Goal: Task Accomplishment & Management: Complete application form

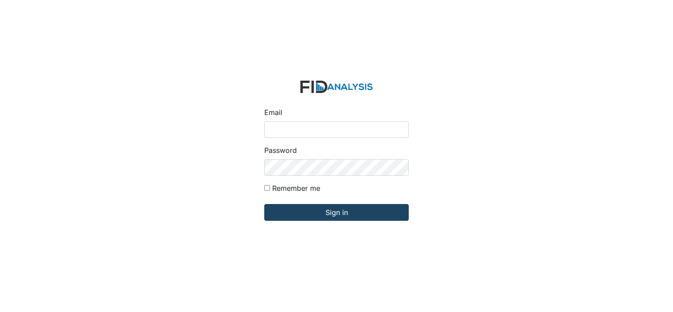
type input "[EMAIL_ADDRESS][DOMAIN_NAME]"
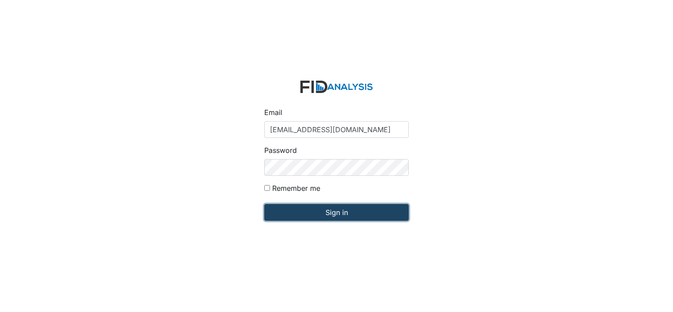
click at [321, 214] on input "Sign in" at bounding box center [336, 212] width 144 height 17
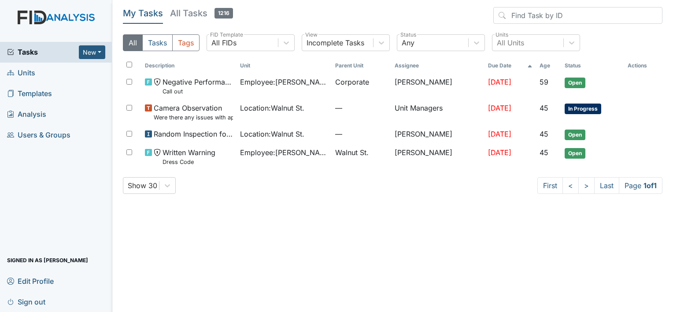
click at [192, 15] on h5 "All Tasks 1216" at bounding box center [201, 13] width 63 height 12
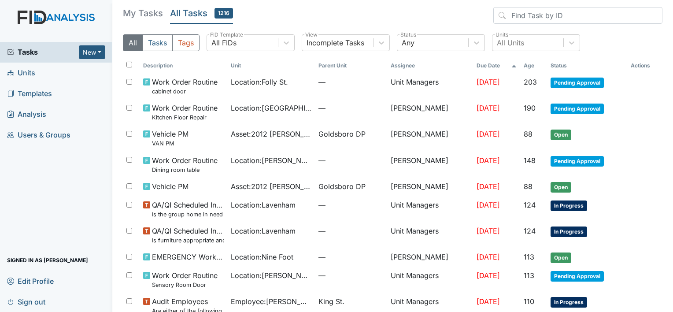
click at [137, 16] on h5 "My Tasks" at bounding box center [143, 13] width 40 height 12
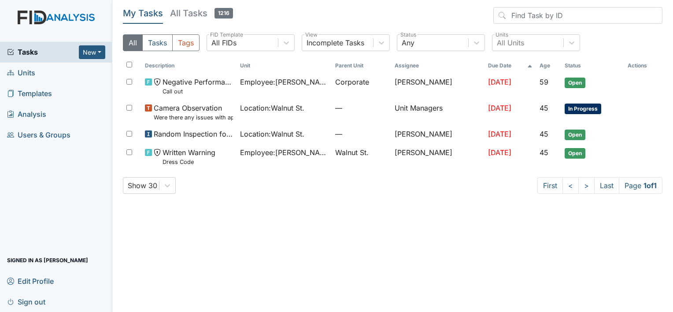
click at [46, 78] on link "Units" at bounding box center [56, 73] width 112 height 21
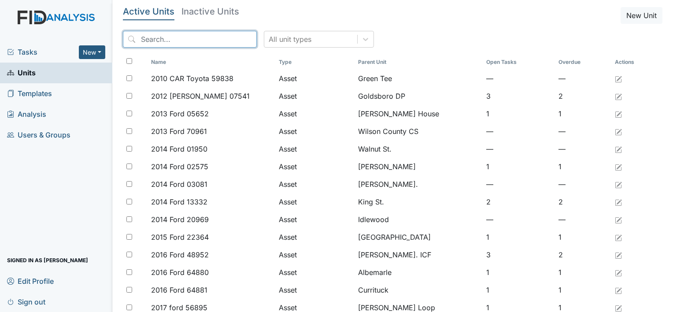
click at [144, 41] on input "search" at bounding box center [190, 39] width 134 height 17
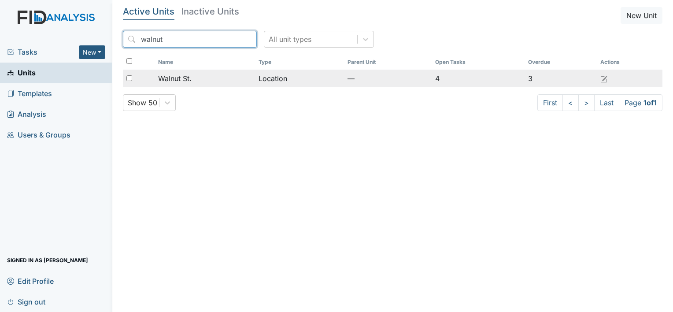
type input "walnut"
click at [190, 78] on span "Walnut St." at bounding box center [174, 78] width 33 height 11
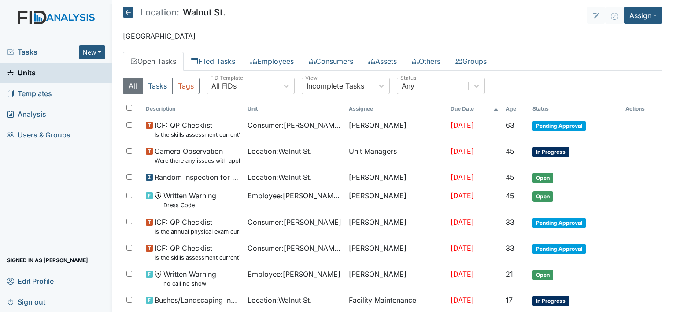
click at [41, 55] on span "Tasks" at bounding box center [43, 52] width 72 height 11
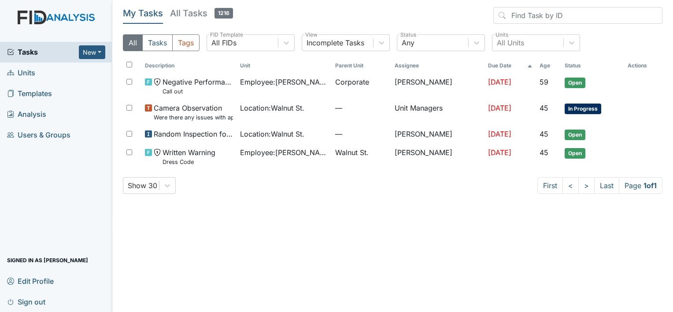
click at [33, 70] on span "Units" at bounding box center [21, 73] width 28 height 14
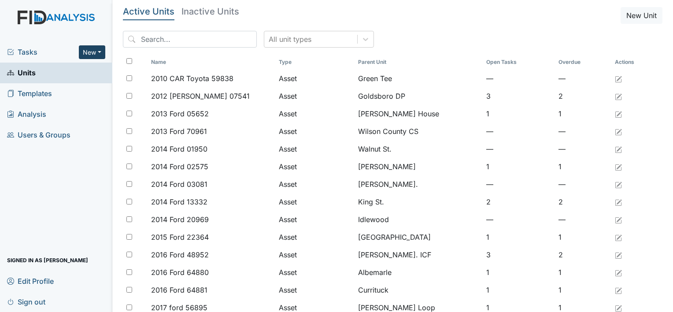
click at [86, 51] on button "New" at bounding box center [92, 52] width 26 height 14
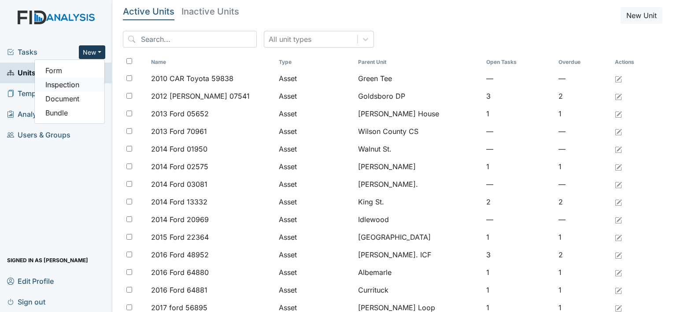
click at [67, 86] on link "Inspection" at bounding box center [70, 85] width 70 height 14
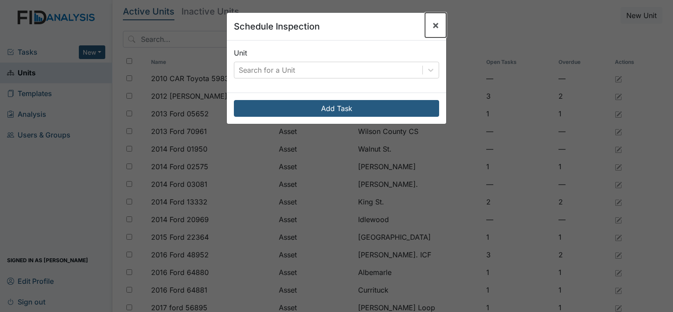
click at [432, 24] on span "×" at bounding box center [435, 24] width 7 height 13
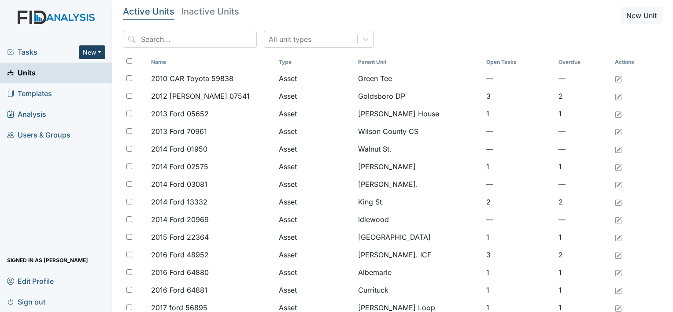
click at [90, 53] on button "New" at bounding box center [92, 52] width 26 height 14
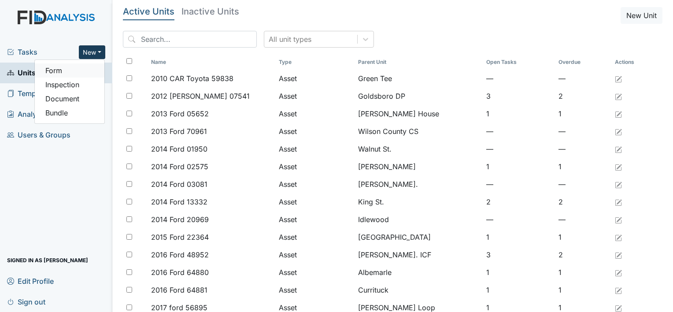
click at [68, 73] on link "Form" at bounding box center [70, 70] width 70 height 14
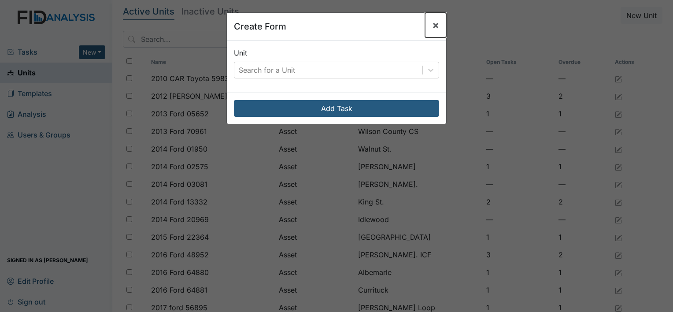
click at [435, 26] on span "×" at bounding box center [435, 24] width 7 height 13
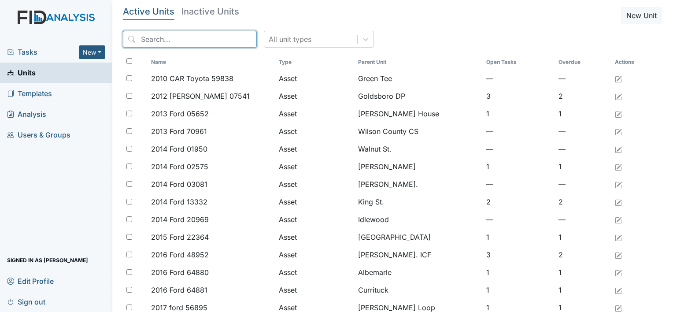
click at [160, 39] on input "search" at bounding box center [190, 39] width 134 height 17
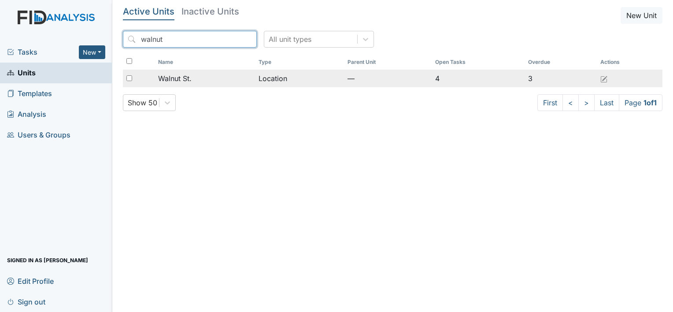
type input "walnut"
click at [166, 78] on span "Walnut St." at bounding box center [174, 78] width 33 height 11
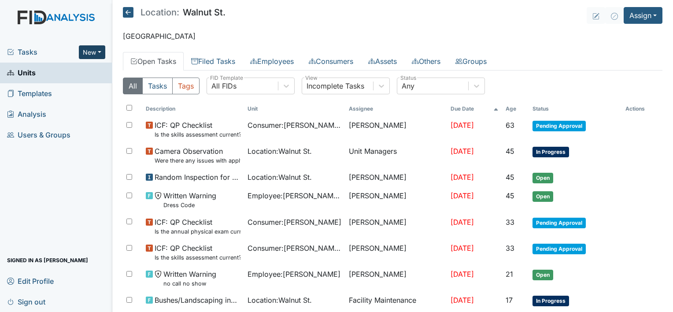
click at [97, 51] on button "New" at bounding box center [92, 52] width 26 height 14
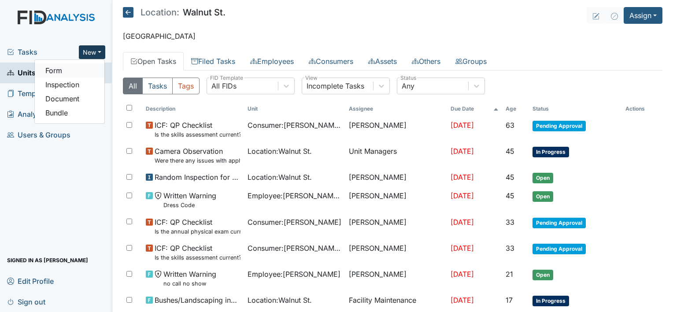
click at [67, 73] on link "Form" at bounding box center [70, 70] width 70 height 14
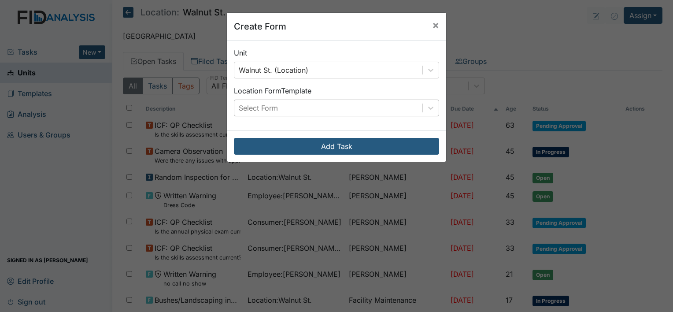
click at [319, 104] on div "Select Form" at bounding box center [328, 108] width 188 height 16
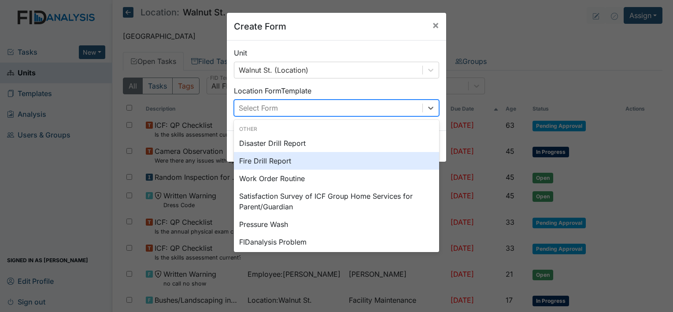
click at [292, 162] on div "Fire Drill Report" at bounding box center [336, 161] width 205 height 18
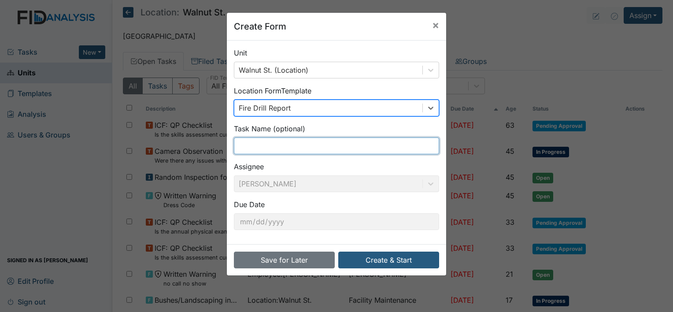
click at [273, 146] on input "text" at bounding box center [336, 145] width 205 height 17
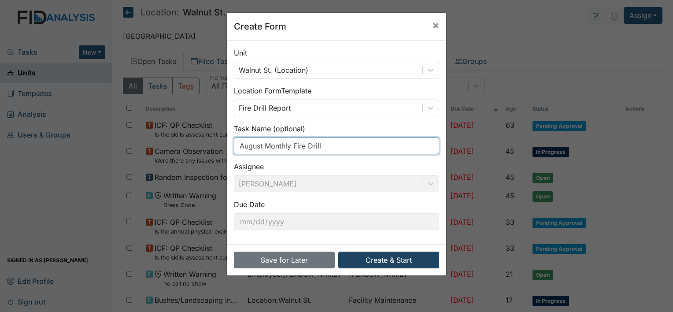
type input "August Monthly Fire Drill"
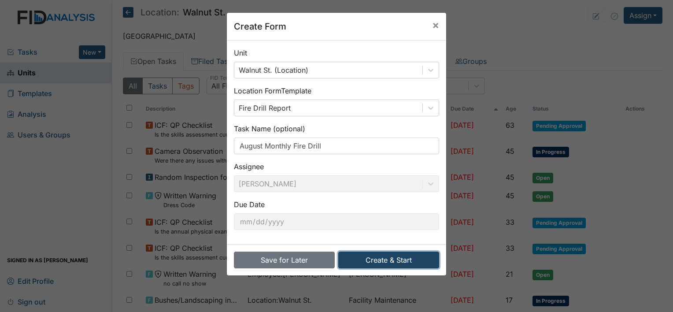
click at [390, 255] on button "Create & Start" at bounding box center [388, 259] width 101 height 17
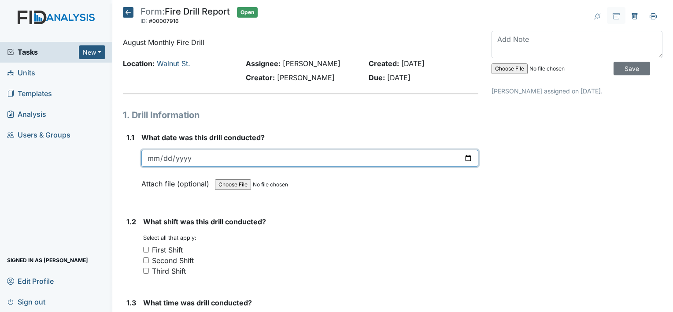
click at [158, 155] on input "date" at bounding box center [309, 158] width 337 height 17
type input "2025-08-25"
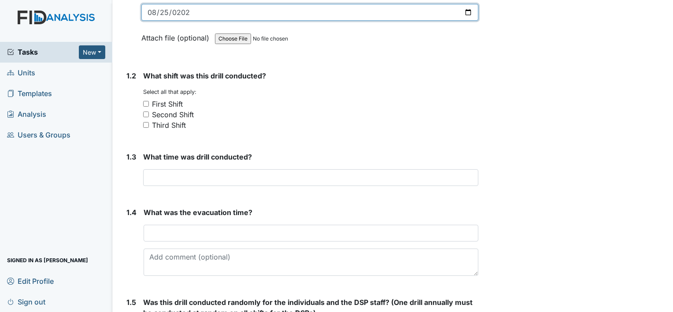
scroll to position [149, 0]
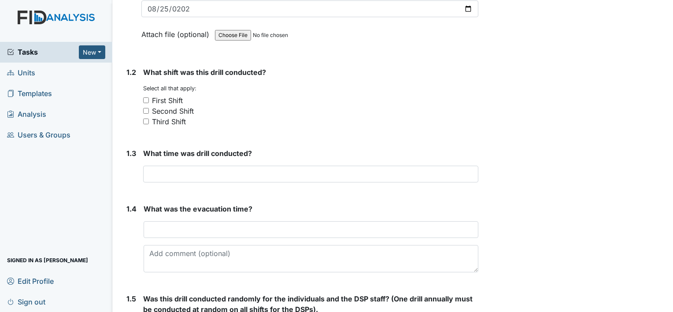
click at [146, 120] on input "Third Shift" at bounding box center [146, 121] width 6 height 6
checkbox input "true"
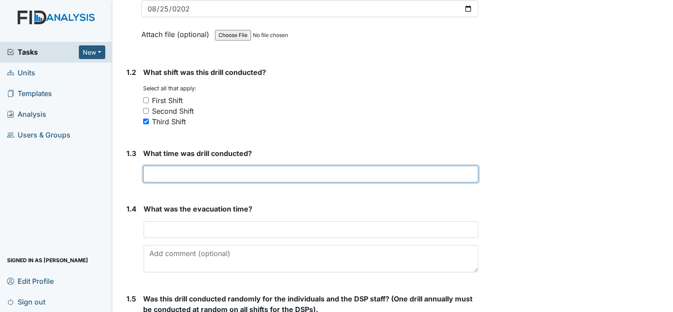
click at [207, 166] on input "text" at bounding box center [310, 174] width 335 height 17
type input "325am"
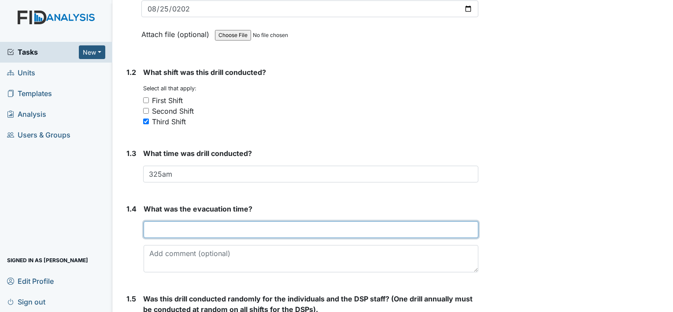
click at [224, 228] on input "text" at bounding box center [311, 229] width 335 height 17
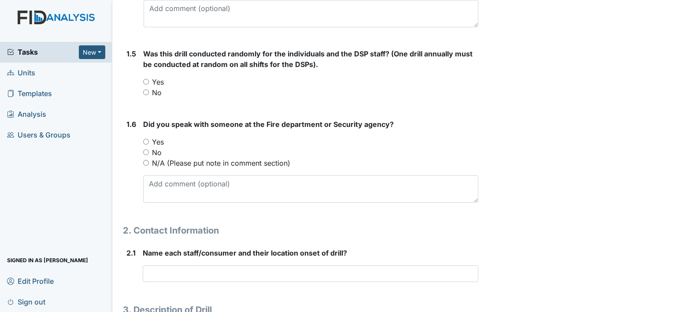
scroll to position [398, 0]
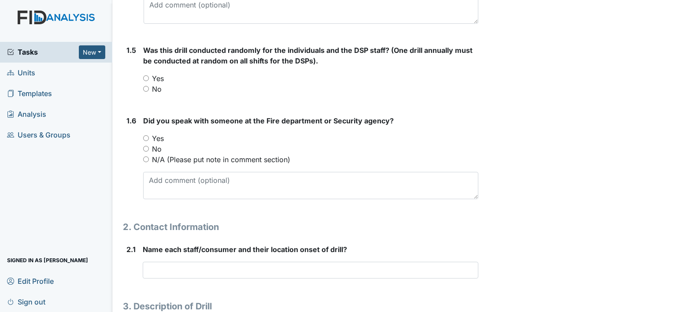
type input "15 min"
click at [145, 75] on input "Yes" at bounding box center [146, 78] width 6 height 6
radio input "true"
click at [145, 137] on input "Yes" at bounding box center [146, 138] width 6 height 6
radio input "true"
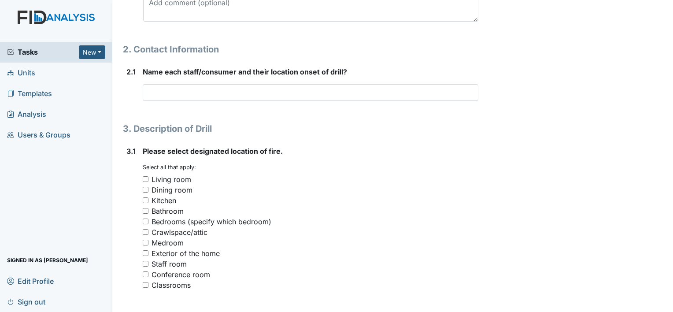
scroll to position [572, 0]
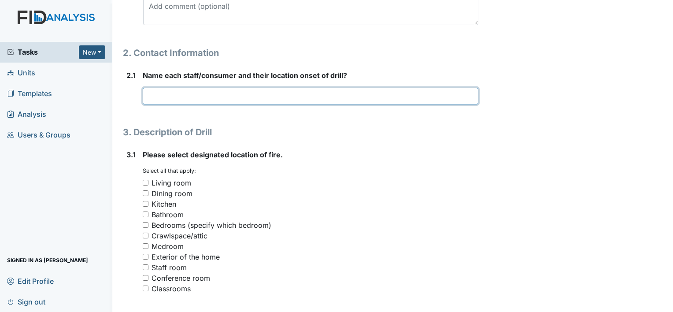
click at [178, 95] on input "text" at bounding box center [311, 96] width 336 height 17
type input "s"
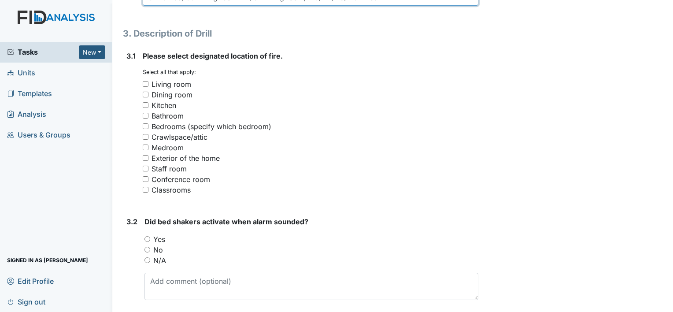
scroll to position [672, 0]
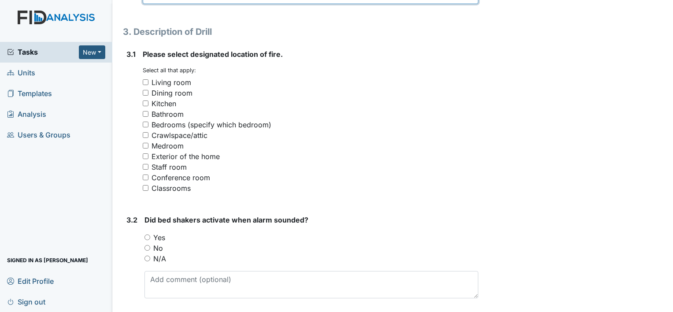
type input "Sk- Office, SS- living room. LE/CF Living room, MS/MB/TC/ RJ - Bed"
click at [201, 109] on div "Bathroom" at bounding box center [311, 114] width 336 height 11
click at [146, 113] on input "Bathroom" at bounding box center [146, 114] width 6 height 6
checkbox input "true"
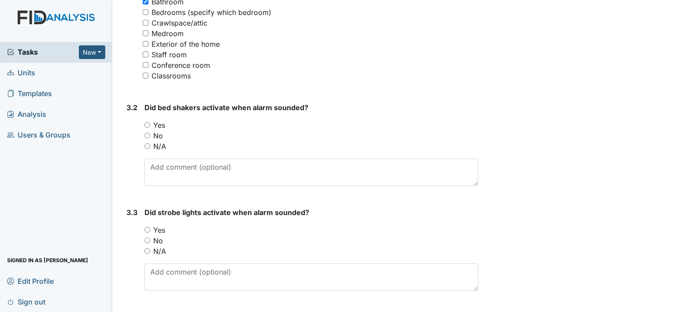
scroll to position [798, 0]
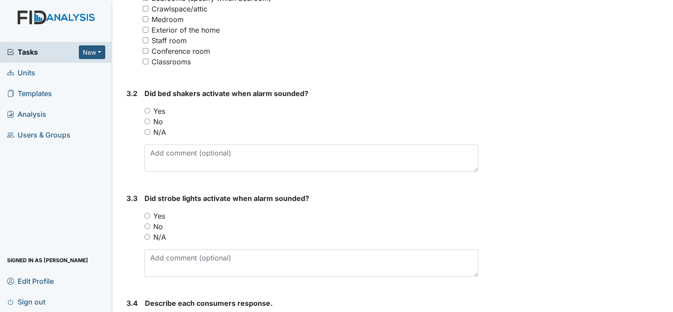
click at [147, 119] on input "No" at bounding box center [147, 121] width 6 height 6
radio input "true"
click at [147, 129] on input "N/A" at bounding box center [147, 132] width 6 height 6
radio input "true"
click at [148, 213] on input "Yes" at bounding box center [147, 216] width 6 height 6
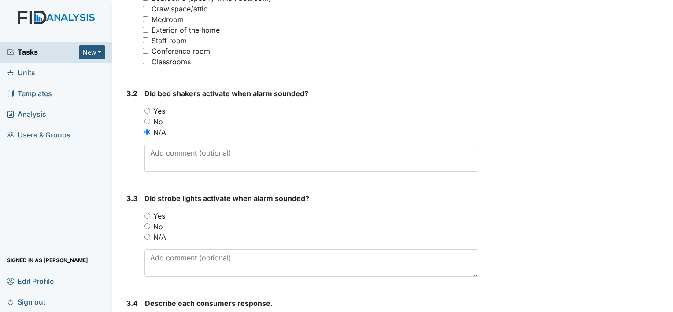
radio input "true"
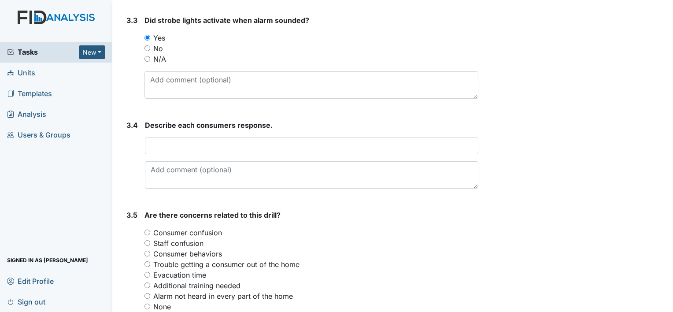
scroll to position [980, 0]
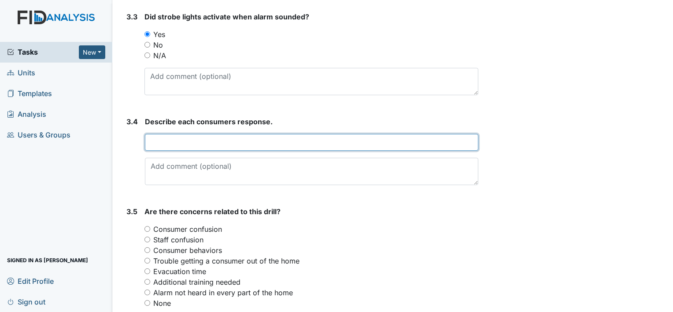
click at [259, 139] on input "text" at bounding box center [311, 142] width 333 height 17
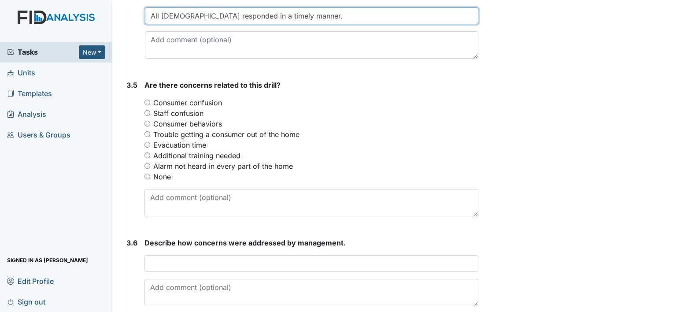
scroll to position [1106, 0]
type input "All ladies responded in a timely manner."
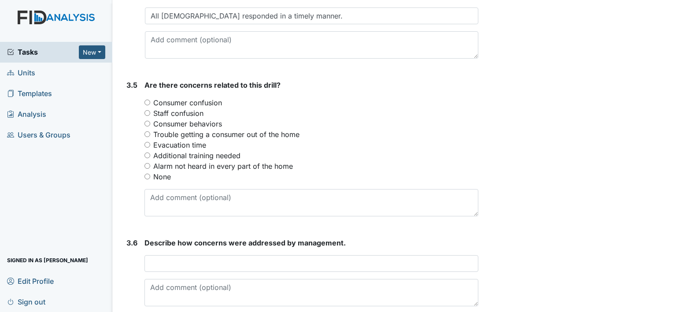
click at [146, 102] on input "Consumer confusion" at bounding box center [147, 103] width 6 height 6
radio input "true"
click at [148, 174] on input "None" at bounding box center [147, 177] width 6 height 6
radio input "true"
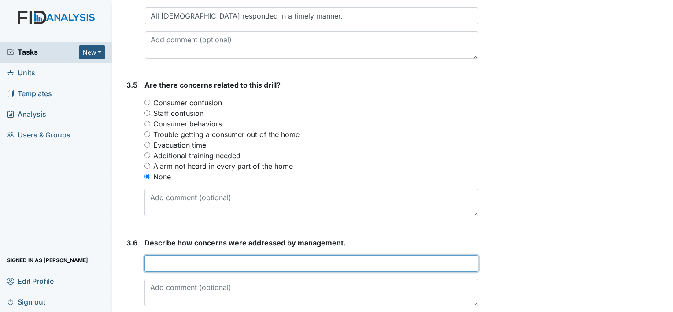
click at [311, 261] on input "text" at bounding box center [311, 263] width 334 height 17
type input "n"
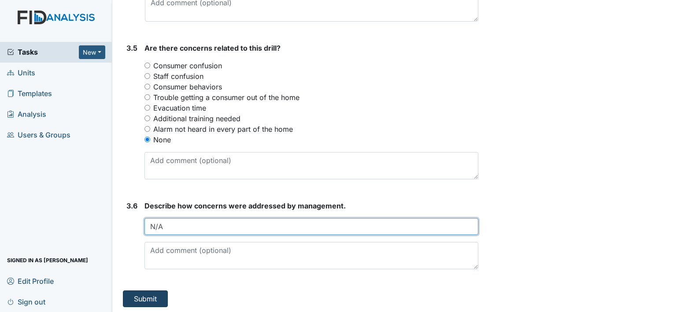
type input "N/A"
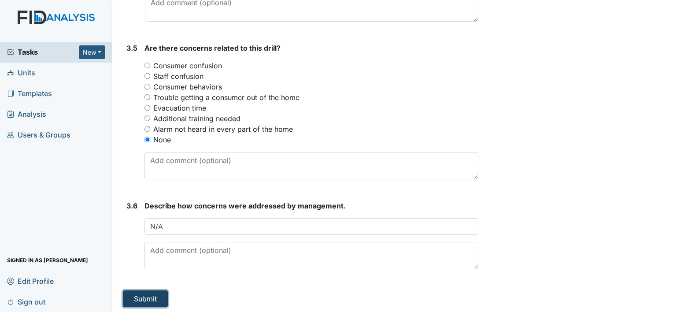
click at [161, 290] on button "Submit" at bounding box center [145, 298] width 45 height 17
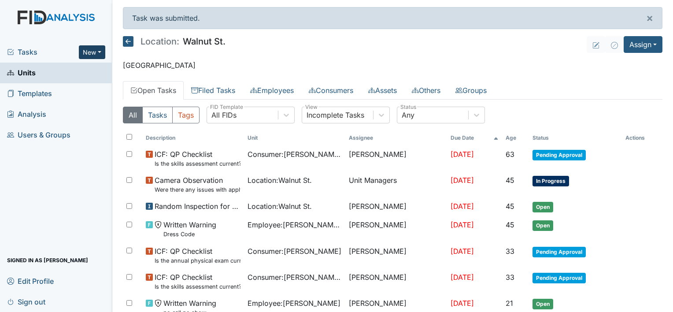
click at [92, 51] on button "New" at bounding box center [92, 52] width 26 height 14
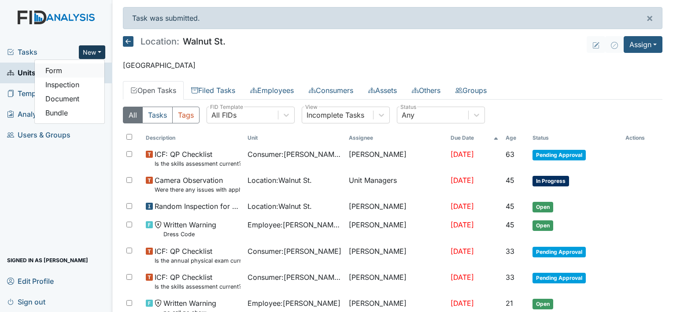
click at [70, 73] on link "Form" at bounding box center [70, 70] width 70 height 14
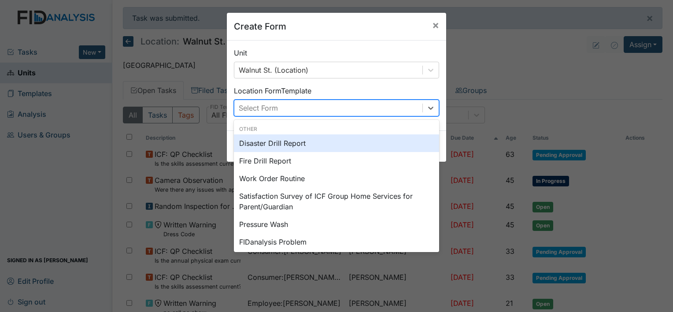
click at [317, 111] on div "Select Form" at bounding box center [328, 108] width 188 height 16
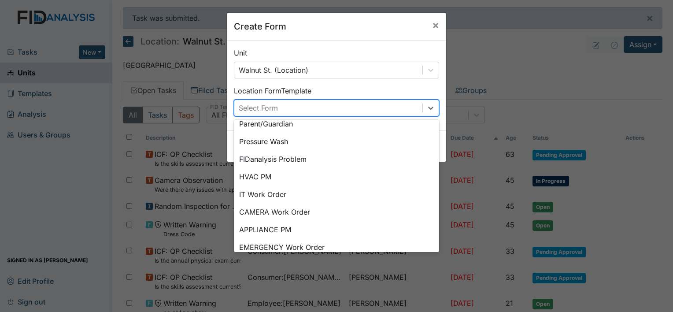
scroll to position [109, 0]
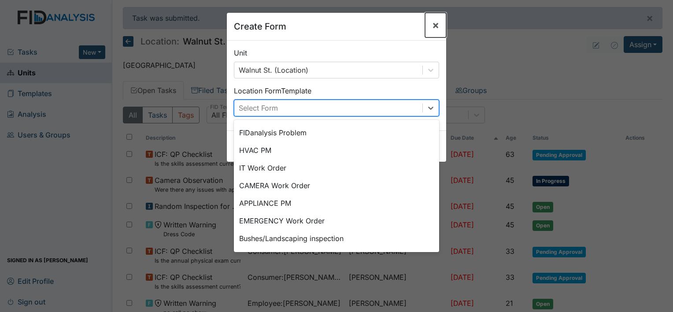
click at [432, 23] on span "×" at bounding box center [435, 24] width 7 height 13
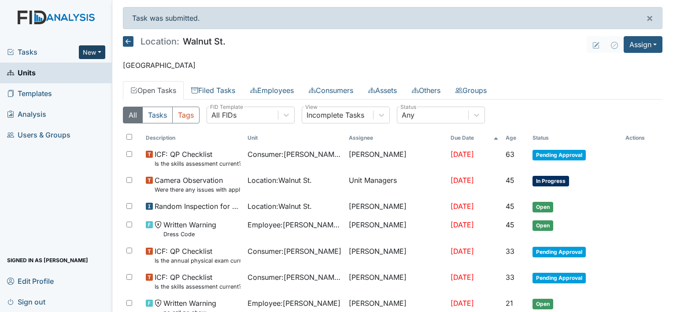
click at [92, 49] on button "New" at bounding box center [92, 52] width 26 height 14
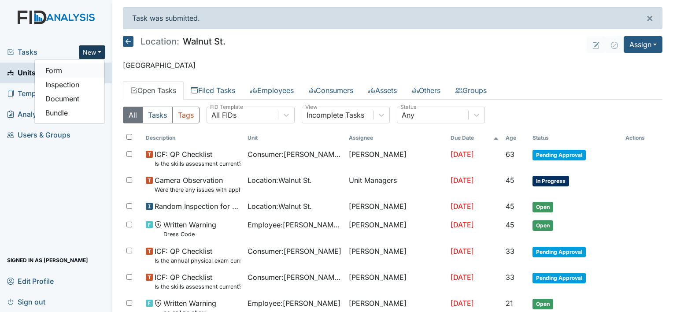
click at [68, 74] on link "Form" at bounding box center [70, 70] width 70 height 14
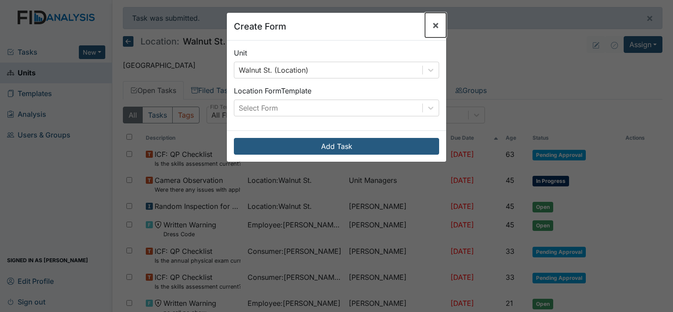
click at [433, 30] on span "×" at bounding box center [435, 24] width 7 height 13
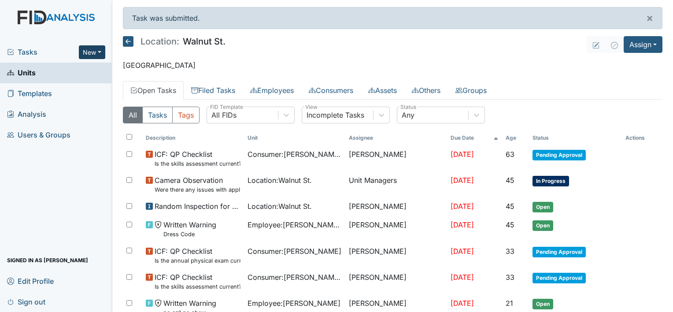
click at [89, 46] on button "New" at bounding box center [92, 52] width 26 height 14
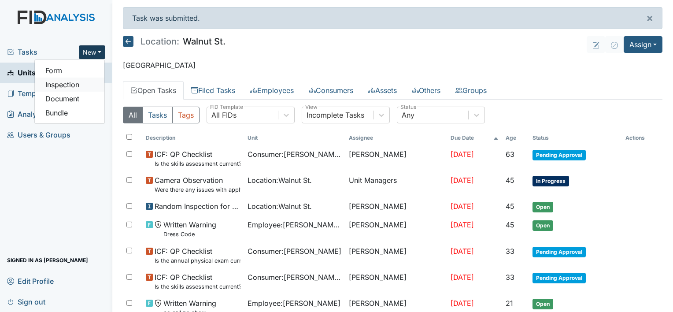
click at [80, 85] on link "Inspection" at bounding box center [70, 85] width 70 height 14
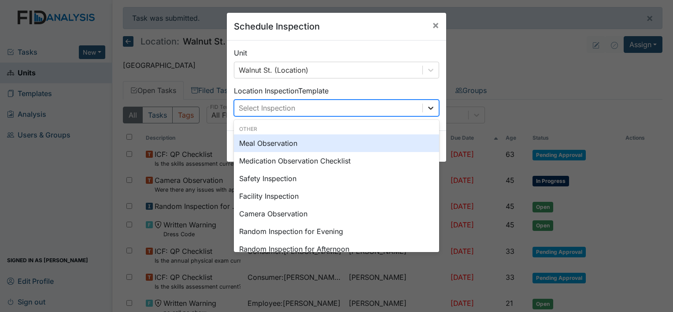
click at [432, 112] on div at bounding box center [431, 108] width 16 height 16
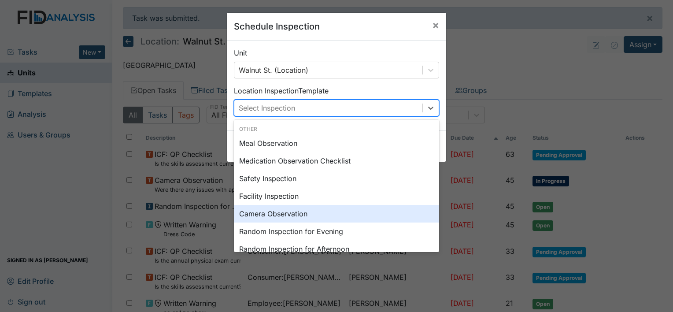
click at [404, 215] on div "Camera Observation" at bounding box center [336, 214] width 205 height 18
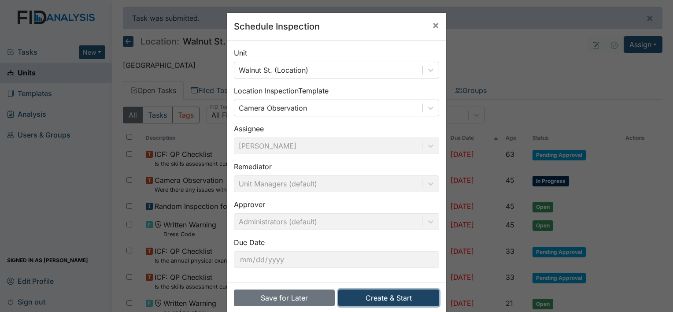
click at [396, 296] on button "Create & Start" at bounding box center [388, 297] width 101 height 17
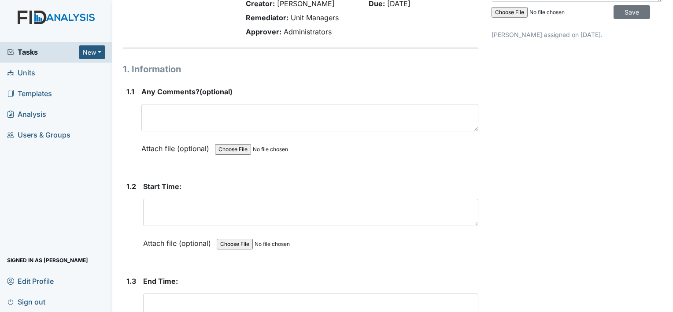
scroll to position [50, 0]
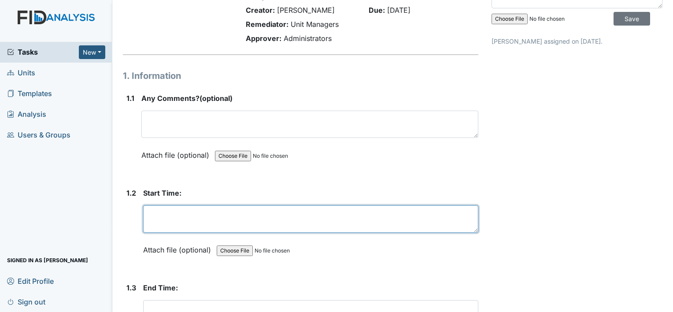
click at [171, 215] on textarea at bounding box center [310, 218] width 335 height 27
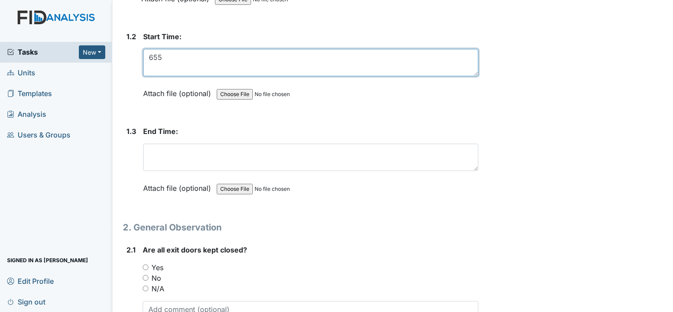
scroll to position [231, 0]
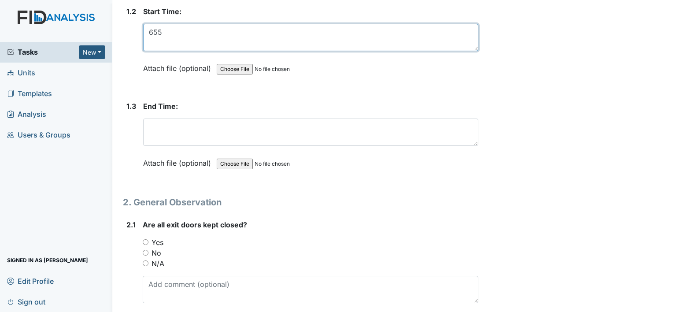
type textarea "655"
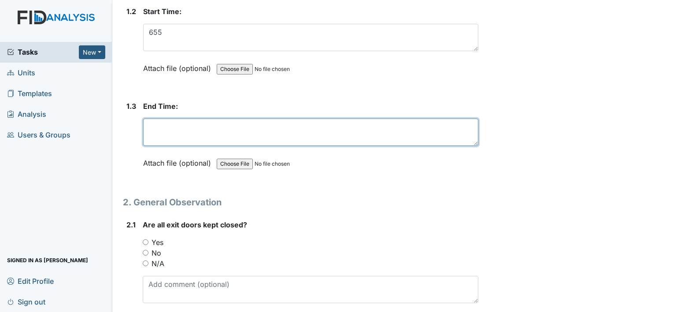
click at [189, 131] on textarea at bounding box center [310, 131] width 335 height 27
type textarea "802am"
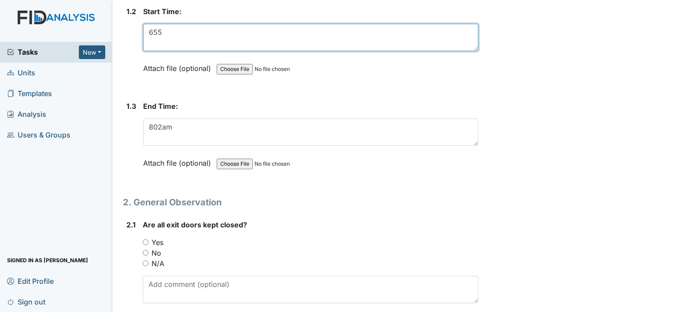
click at [168, 30] on textarea "655" at bounding box center [310, 37] width 335 height 27
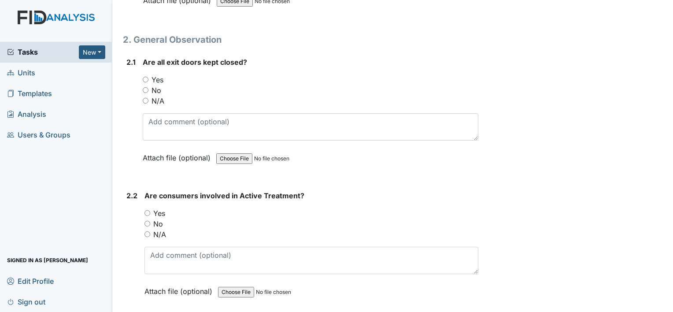
scroll to position [406, 0]
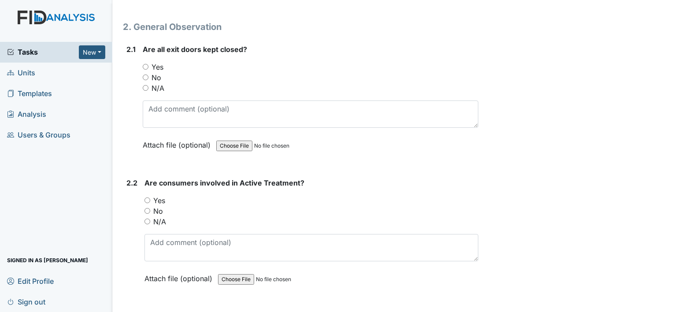
type textarea "655am"
click at [145, 64] on input "Yes" at bounding box center [146, 67] width 6 height 6
radio input "true"
click at [144, 199] on div "2.2 Are consumers involved in Active Treatment? You must select one of the belo…" at bounding box center [300, 236] width 355 height 119
click at [148, 200] on input "Yes" at bounding box center [147, 200] width 6 height 6
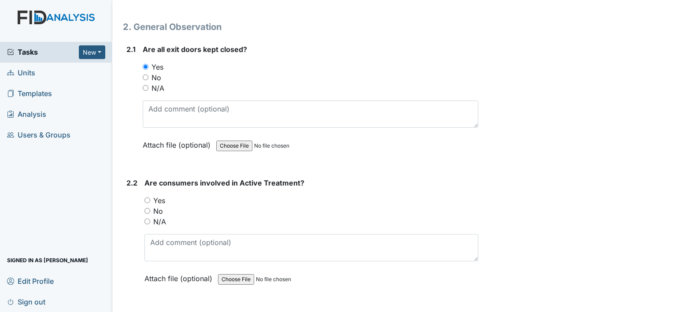
radio input "true"
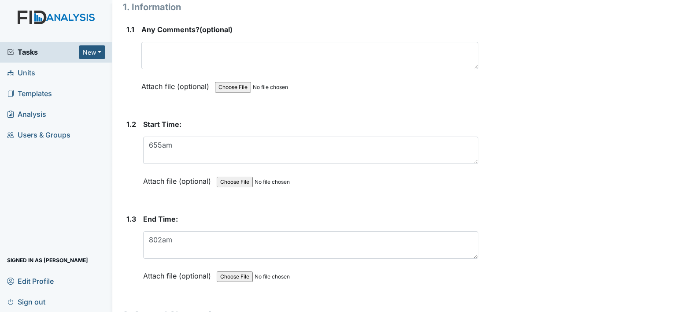
scroll to position [100, 0]
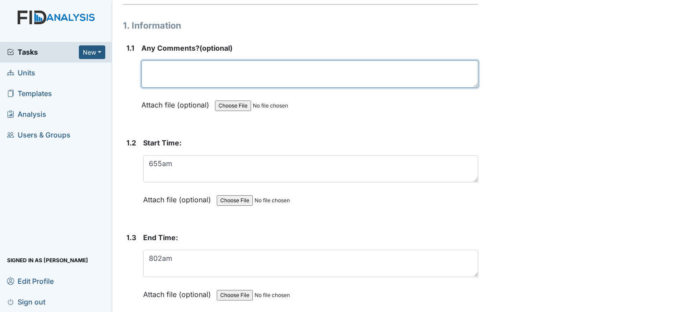
click at [180, 78] on textarea at bounding box center [309, 73] width 337 height 27
type textarea "D"
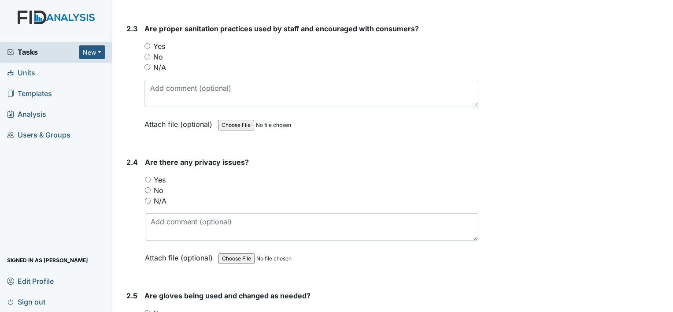
scroll to position [706, 0]
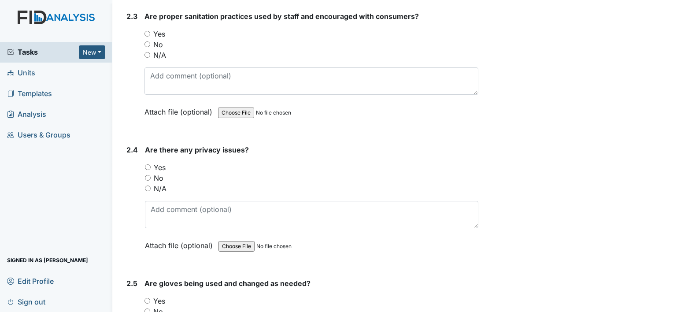
type textarea "Observed Breakfast"
click at [149, 33] on input "Yes" at bounding box center [147, 34] width 6 height 6
radio input "true"
click at [148, 175] on input "No" at bounding box center [148, 178] width 6 height 6
radio input "true"
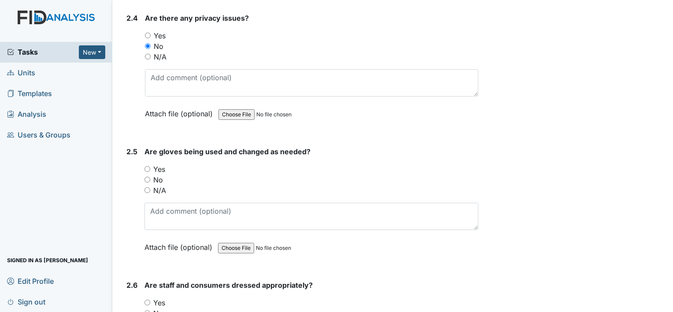
scroll to position [831, 0]
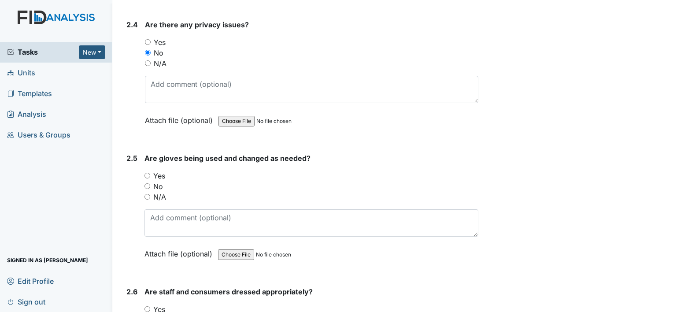
click at [145, 173] on input "Yes" at bounding box center [147, 176] width 6 height 6
radio input "true"
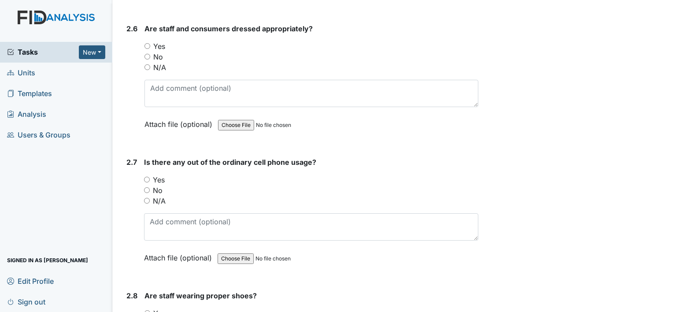
scroll to position [1113, 0]
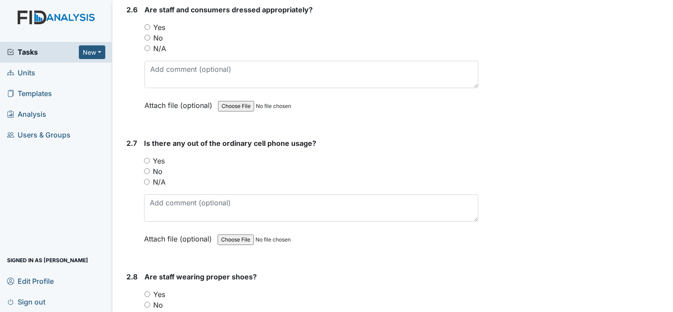
click at [146, 24] on input "Yes" at bounding box center [147, 27] width 6 height 6
radio input "true"
click at [147, 168] on input "No" at bounding box center [147, 171] width 6 height 6
radio input "true"
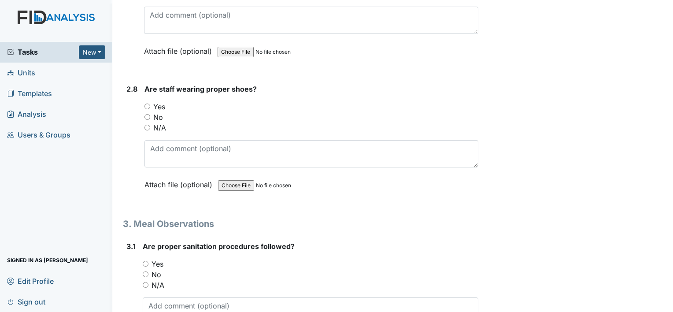
scroll to position [1319, 0]
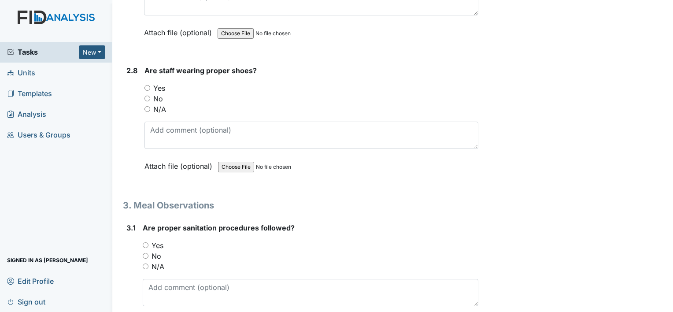
click at [148, 85] on input "Yes" at bounding box center [147, 88] width 6 height 6
radio input "true"
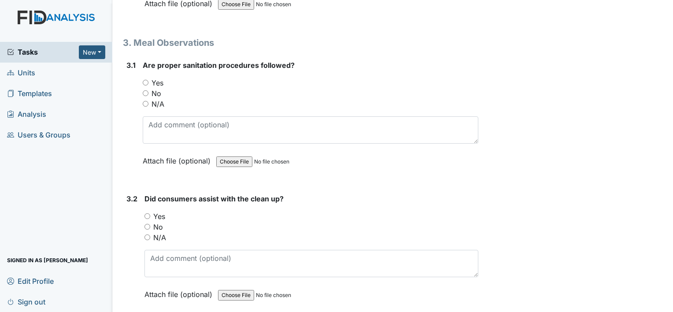
scroll to position [1489, 0]
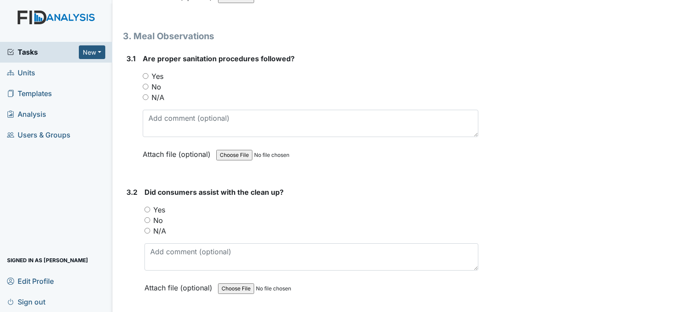
click at [146, 73] on input "Yes" at bounding box center [146, 76] width 6 height 6
radio input "true"
click at [146, 207] on input "Yes" at bounding box center [147, 210] width 6 height 6
radio input "true"
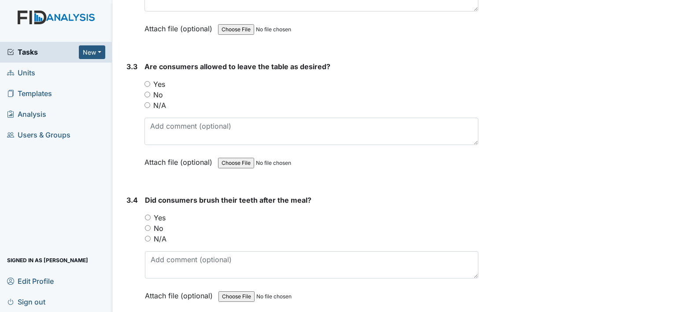
scroll to position [1729, 0]
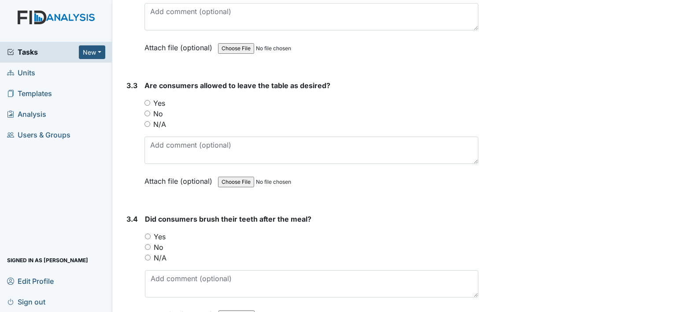
click at [148, 100] on input "Yes" at bounding box center [147, 103] width 6 height 6
radio input "true"
click at [150, 233] on input "Yes" at bounding box center [148, 236] width 6 height 6
radio input "true"
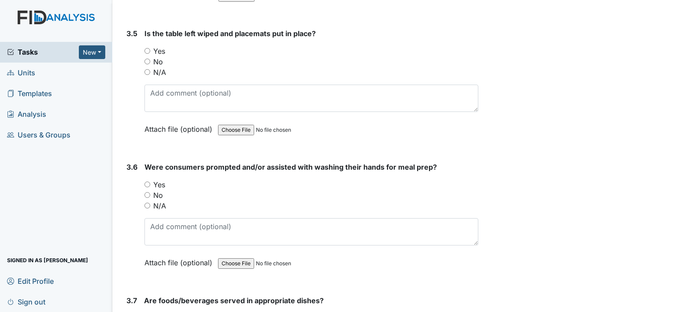
scroll to position [2054, 0]
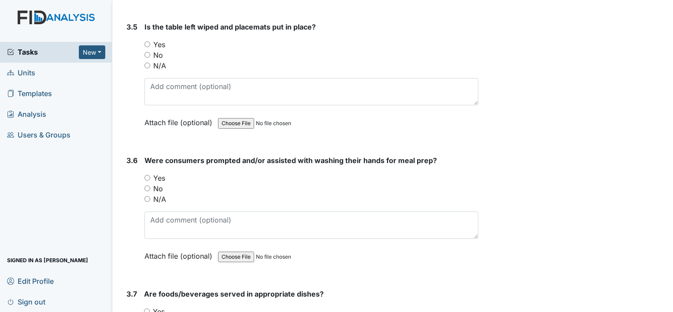
click at [145, 41] on input "Yes" at bounding box center [147, 44] width 6 height 6
radio input "true"
click at [149, 175] on input "Yes" at bounding box center [147, 178] width 6 height 6
radio input "true"
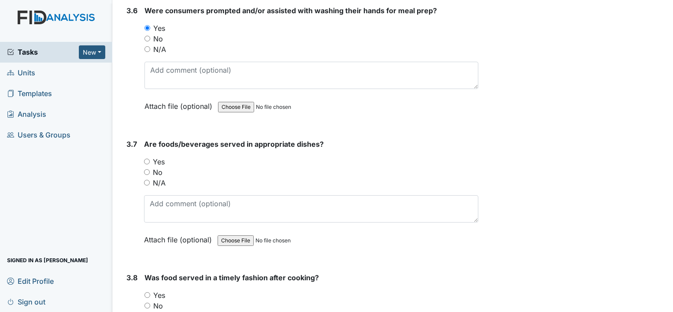
scroll to position [2229, 0]
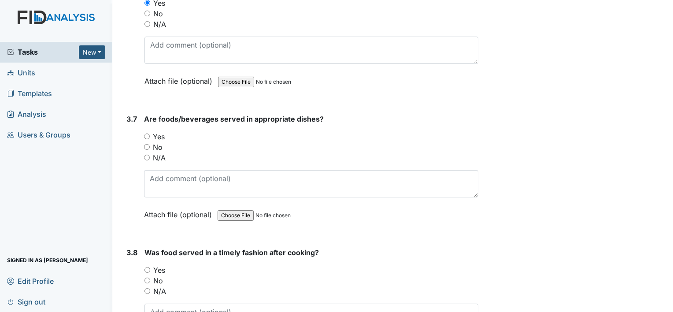
click at [146, 133] on input "Yes" at bounding box center [147, 136] width 6 height 6
radio input "true"
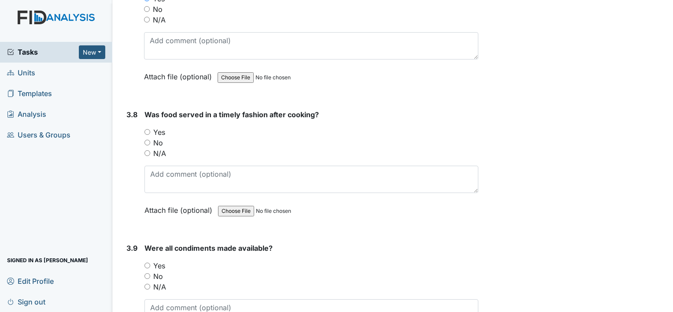
scroll to position [2361, 0]
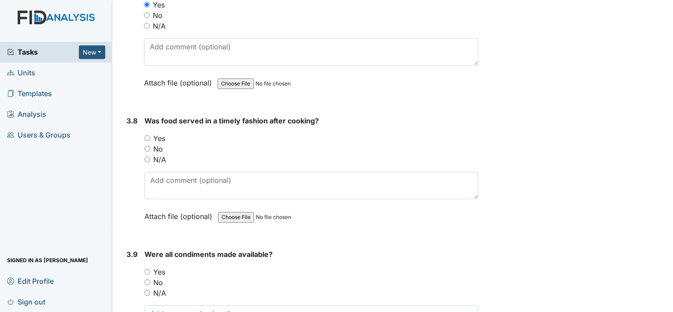
click at [148, 135] on input "Yes" at bounding box center [147, 138] width 6 height 6
radio input "true"
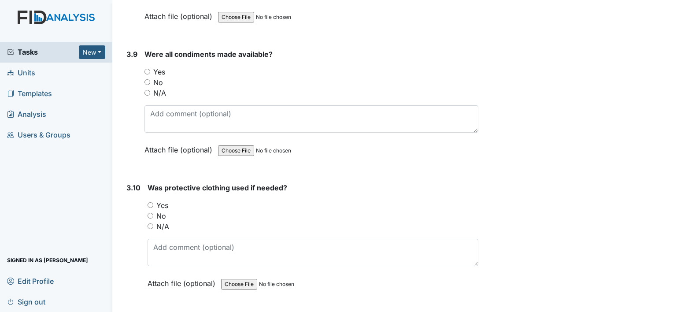
scroll to position [2573, 0]
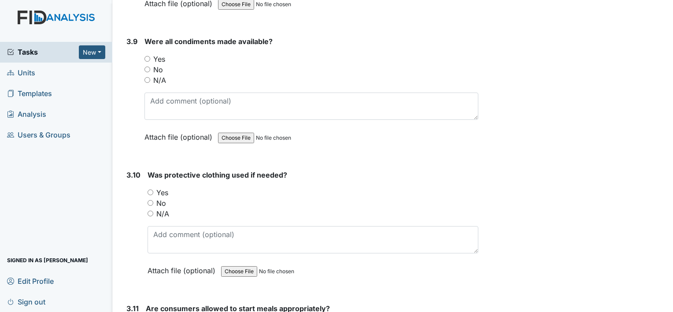
click at [147, 56] on input "Yes" at bounding box center [147, 59] width 6 height 6
radio input "true"
click at [151, 189] on input "Yes" at bounding box center [151, 192] width 6 height 6
radio input "true"
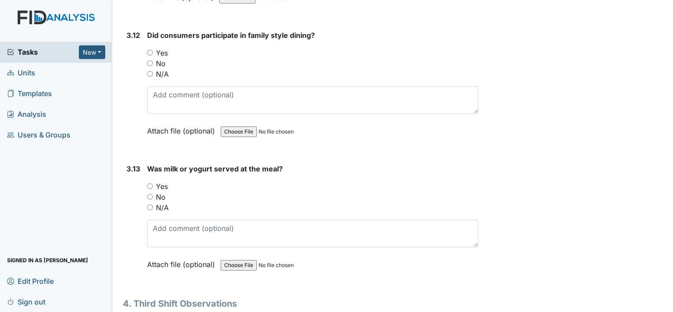
scroll to position [2930, 0]
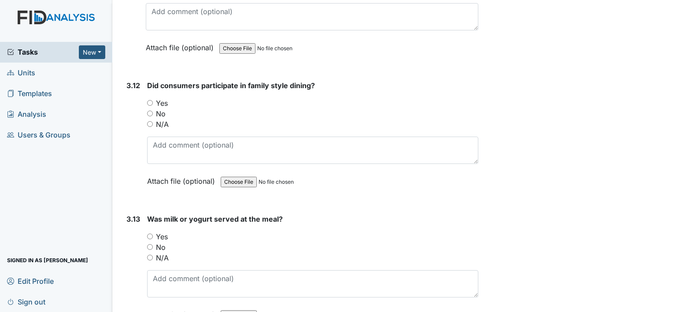
click at [151, 100] on input "Yes" at bounding box center [150, 103] width 6 height 6
radio input "true"
click at [149, 233] on input "Yes" at bounding box center [150, 236] width 6 height 6
radio input "true"
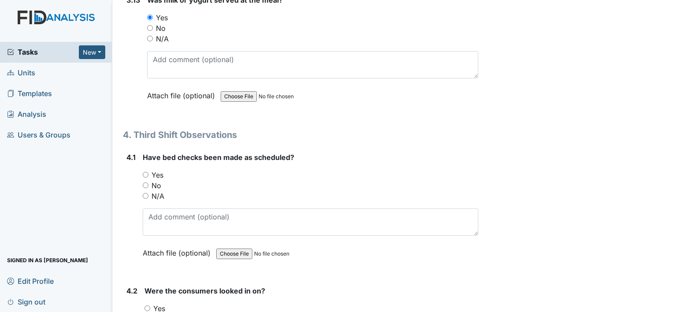
scroll to position [3205, 0]
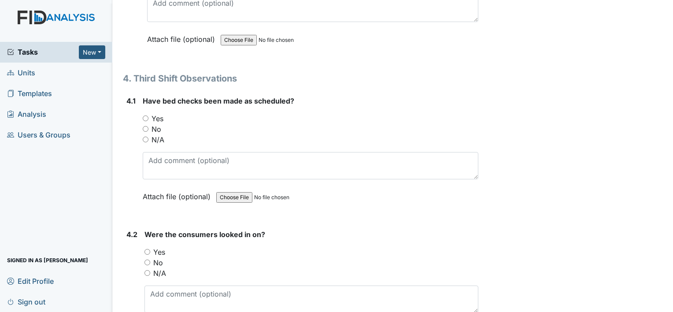
click at [146, 115] on input "Yes" at bounding box center [146, 118] width 6 height 6
radio input "true"
click at [148, 249] on input "Yes" at bounding box center [147, 252] width 6 height 6
radio input "true"
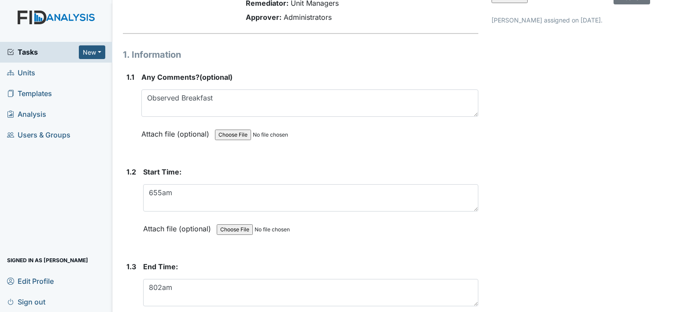
scroll to position [78, 0]
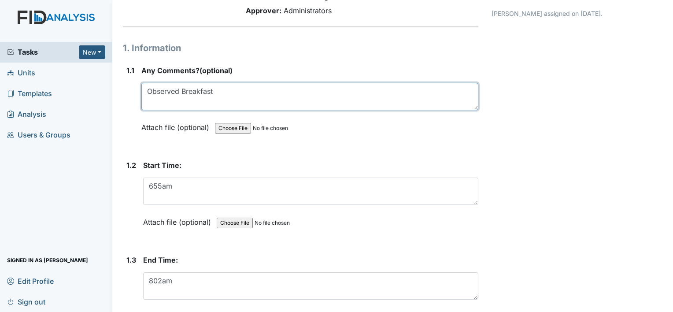
click at [180, 90] on textarea "Observed Breakfast" at bounding box center [309, 96] width 337 height 27
click at [182, 89] on textarea "Observed third Shift, Breakfast" at bounding box center [309, 96] width 337 height 27
click at [185, 90] on textarea "Observed third Shift, Breakfast" at bounding box center [309, 96] width 337 height 27
click at [257, 90] on textarea "Observed Third Shift, Breakfast" at bounding box center [309, 96] width 337 height 27
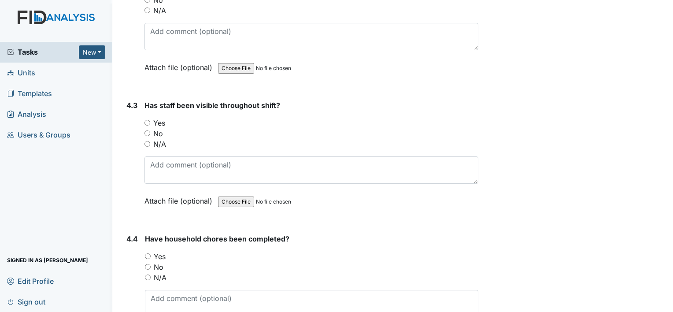
scroll to position [3474, 0]
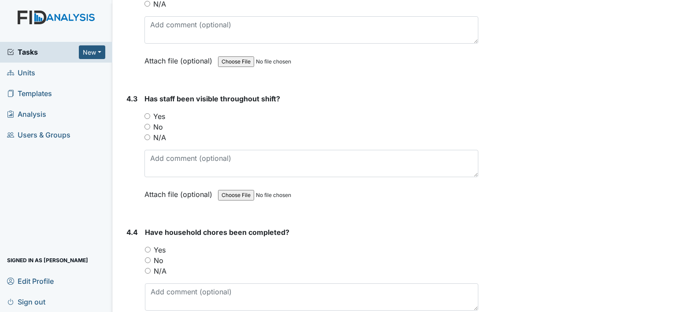
type textarea "Observed Third Shift, Breakfast"
click at [147, 113] on input "Yes" at bounding box center [147, 116] width 6 height 6
radio input "true"
click at [148, 247] on input "Yes" at bounding box center [148, 250] width 6 height 6
radio input "true"
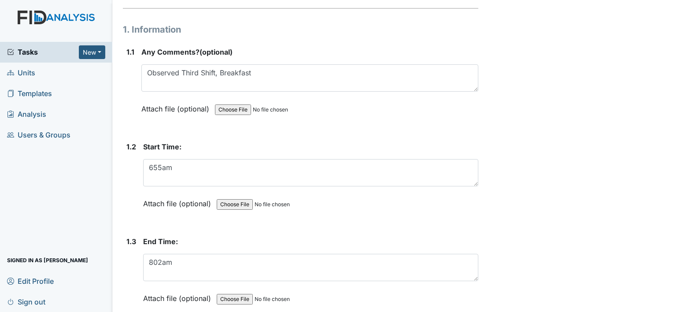
scroll to position [0, 0]
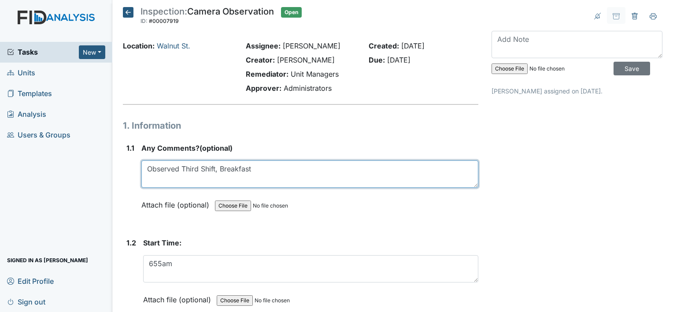
click at [253, 170] on textarea "Observed Third Shift, Breakfast" at bounding box center [309, 173] width 337 height 27
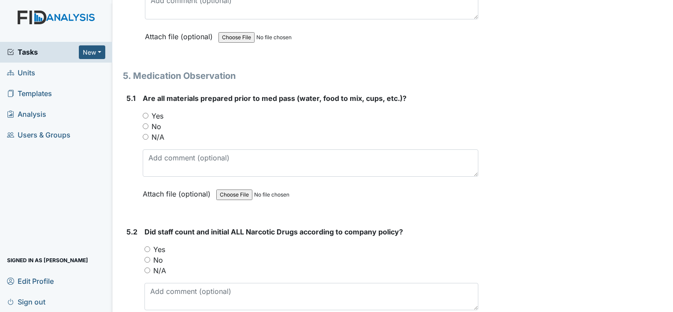
scroll to position [3828, 0]
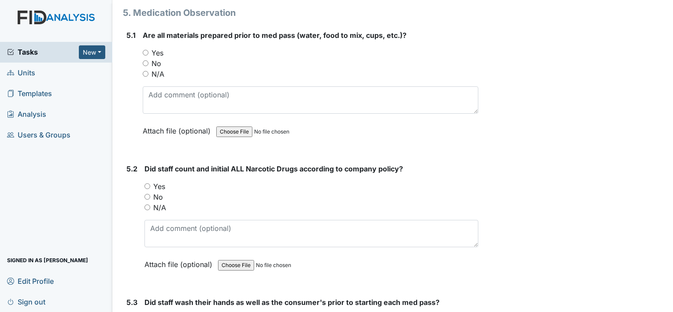
type textarea "Observed Third Shift, Breakfast, and Med Pass"
click at [144, 50] on input "Yes" at bounding box center [146, 53] width 6 height 6
radio input "true"
click at [150, 183] on input "Yes" at bounding box center [147, 186] width 6 height 6
radio input "true"
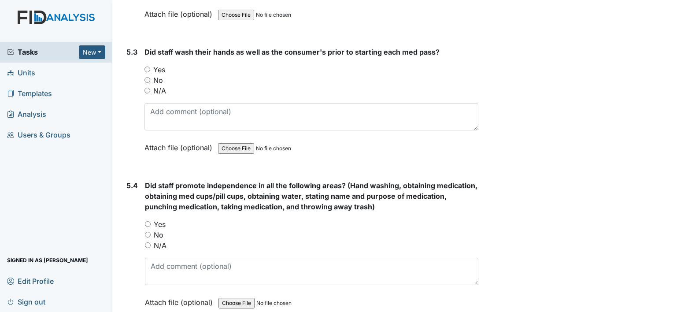
scroll to position [4090, 0]
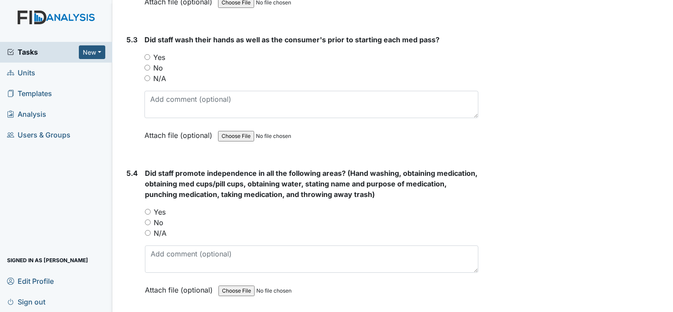
click at [146, 54] on input "Yes" at bounding box center [147, 57] width 6 height 6
radio input "true"
click at [147, 209] on input "Yes" at bounding box center [148, 212] width 6 height 6
radio input "true"
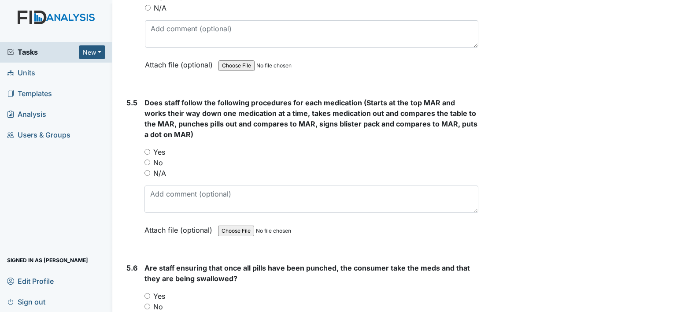
scroll to position [4284, 0]
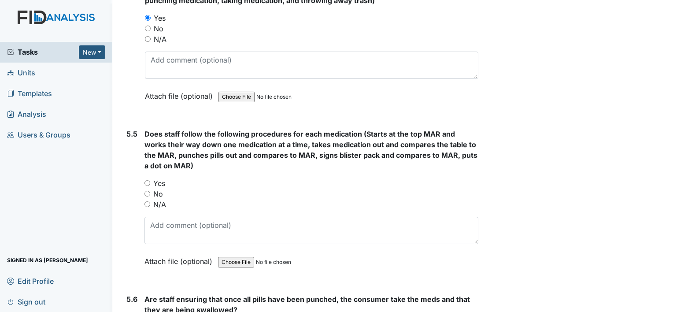
click at [147, 180] on input "Yes" at bounding box center [147, 183] width 6 height 6
radio input "true"
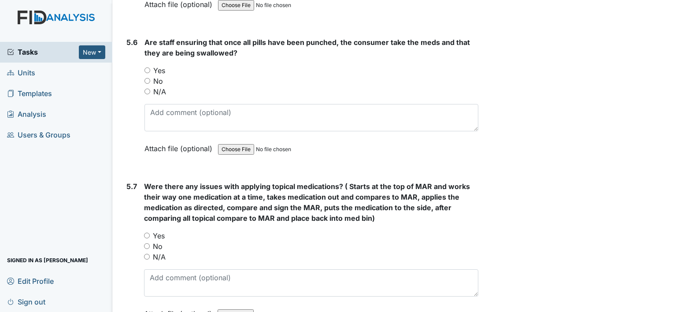
scroll to position [4534, 0]
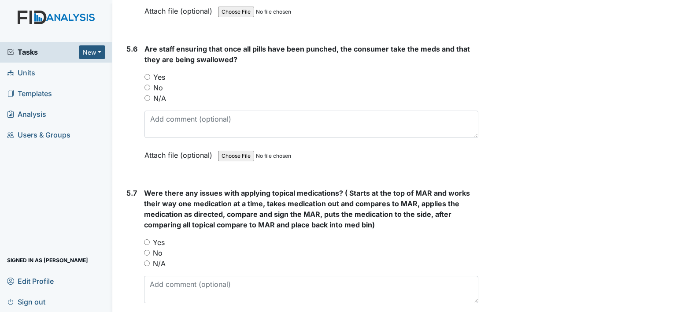
click at [147, 74] on input "Yes" at bounding box center [147, 77] width 6 height 6
radio input "true"
click at [147, 250] on input "No" at bounding box center [147, 253] width 6 height 6
radio input "true"
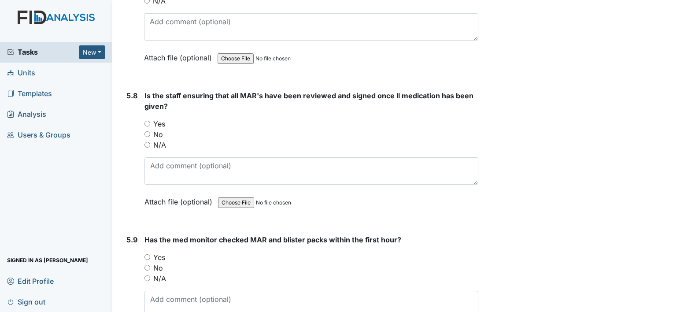
scroll to position [4816, 0]
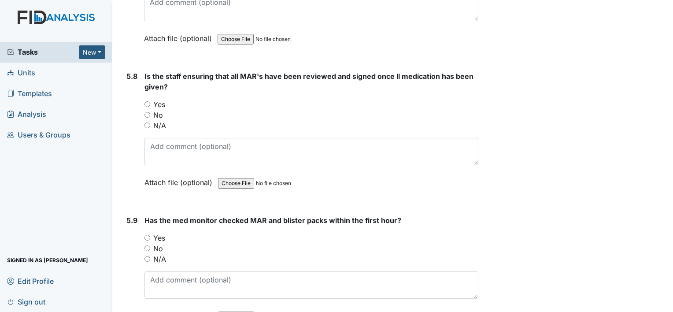
click at [146, 101] on input "Yes" at bounding box center [147, 104] width 6 height 6
radio input "true"
click at [146, 235] on input "Yes" at bounding box center [147, 238] width 6 height 6
radio input "true"
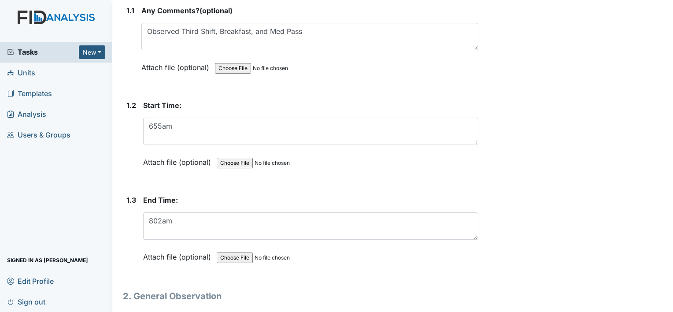
scroll to position [144, 0]
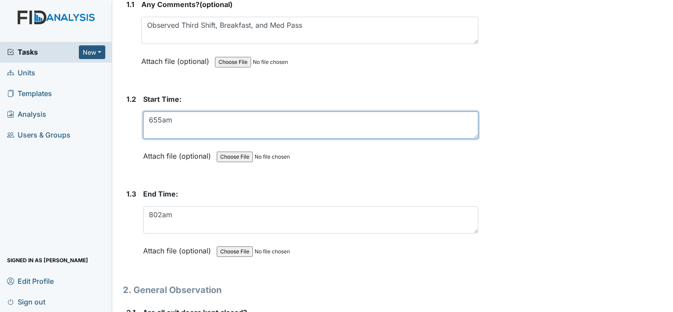
drag, startPoint x: 181, startPoint y: 113, endPoint x: 98, endPoint y: 118, distance: 83.4
click at [98, 118] on div "Tasks New Form Inspection Document Bundle Units Templates Analysis Users & Grou…" at bounding box center [336, 156] width 673 height 312
type textarea "1200am"
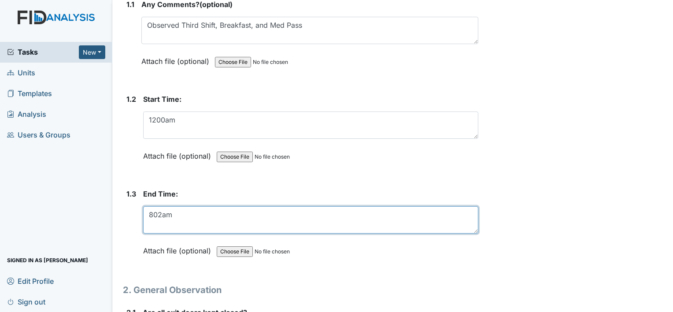
click at [173, 216] on textarea "802am" at bounding box center [310, 219] width 335 height 27
type textarea "8"
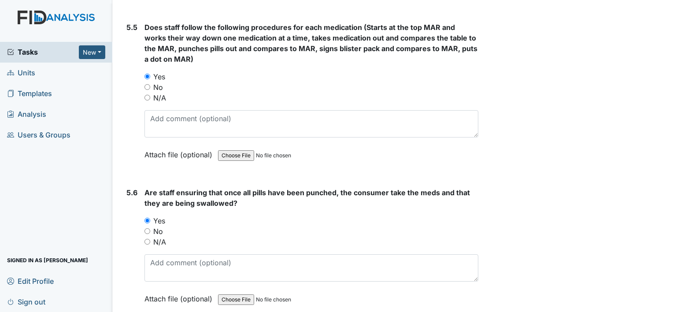
scroll to position [4860, 0]
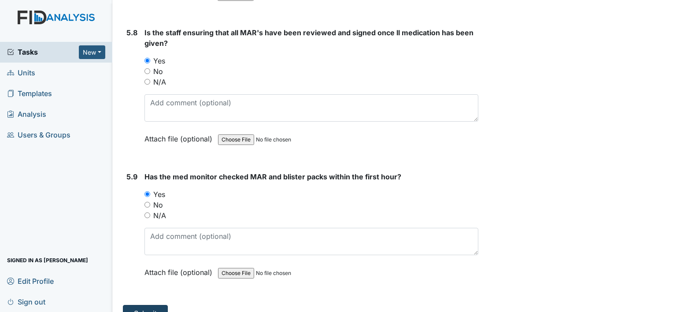
type textarea "915 am"
click at [158, 305] on button "Submit" at bounding box center [145, 313] width 45 height 17
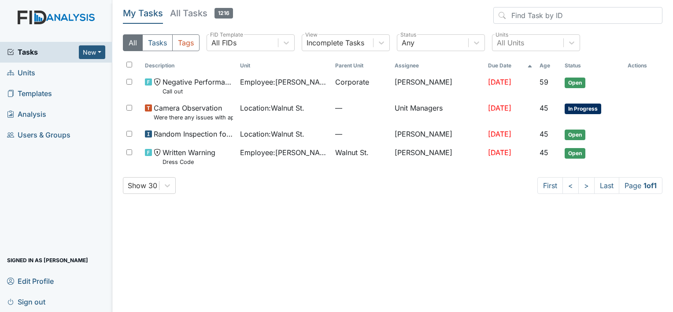
click at [63, 69] on link "Units" at bounding box center [56, 73] width 112 height 21
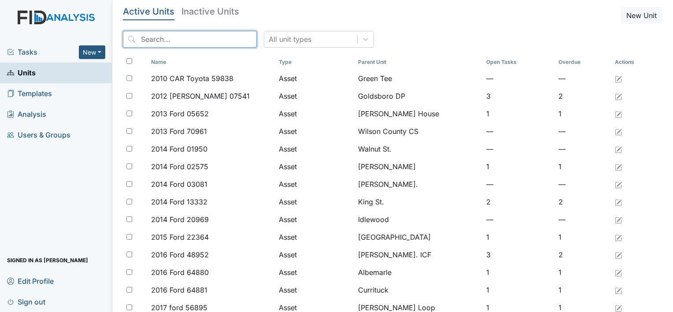
click at [178, 41] on input "search" at bounding box center [190, 39] width 134 height 17
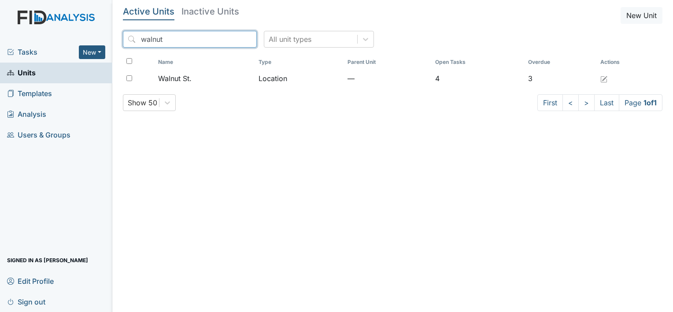
type input "walnut"
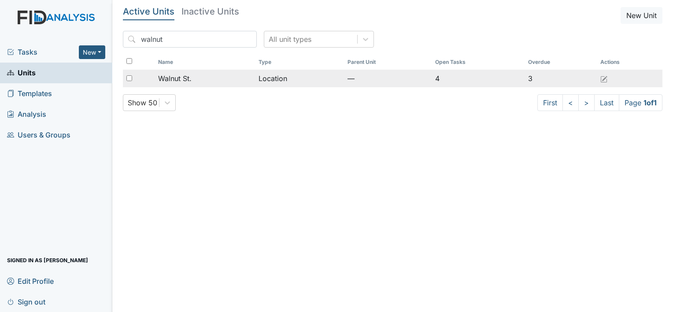
click at [188, 72] on td "Walnut St." at bounding box center [205, 79] width 101 height 18
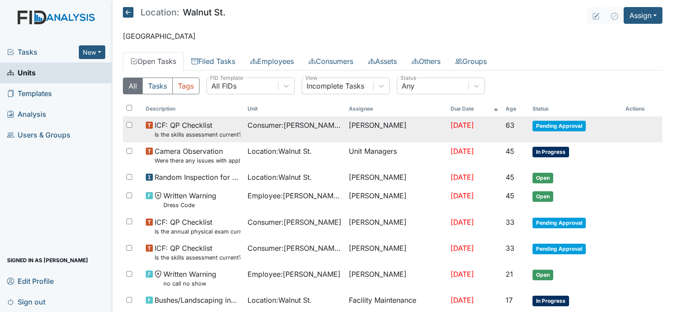
click at [255, 133] on td "Consumer : Stanfield, Myra" at bounding box center [295, 129] width 102 height 26
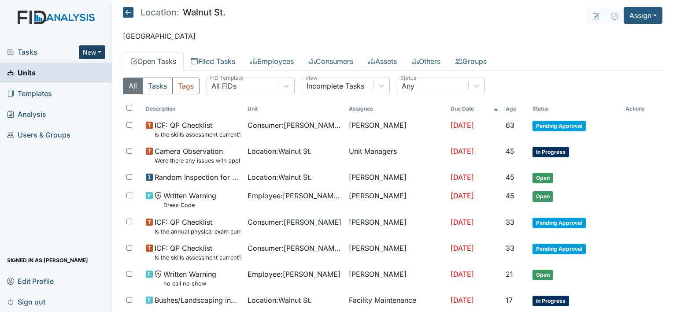
click at [98, 49] on button "New" at bounding box center [92, 52] width 26 height 14
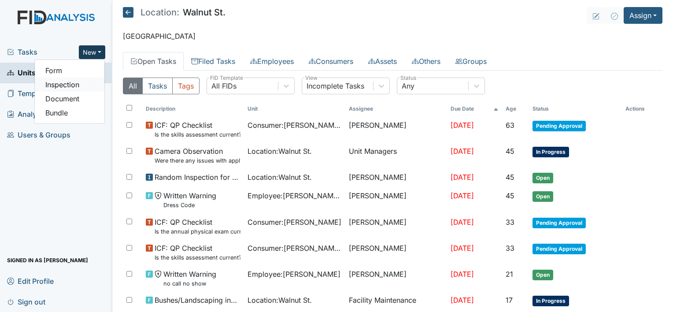
click at [76, 84] on link "Inspection" at bounding box center [70, 85] width 70 height 14
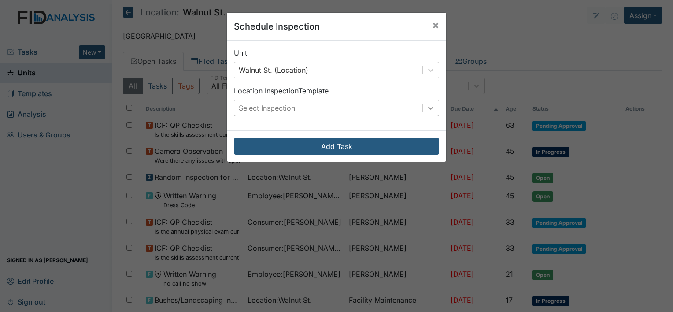
click at [426, 111] on icon at bounding box center [430, 107] width 9 height 9
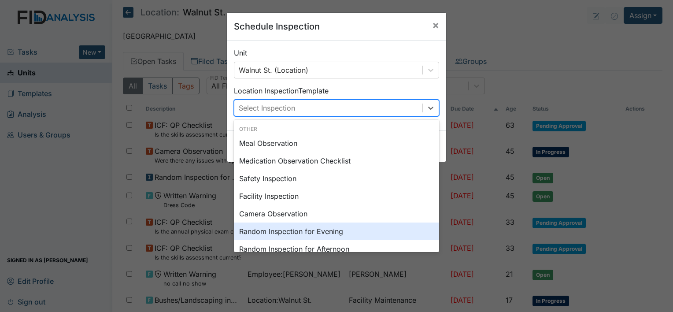
click at [389, 230] on div "Random Inspection for Evening" at bounding box center [336, 231] width 205 height 18
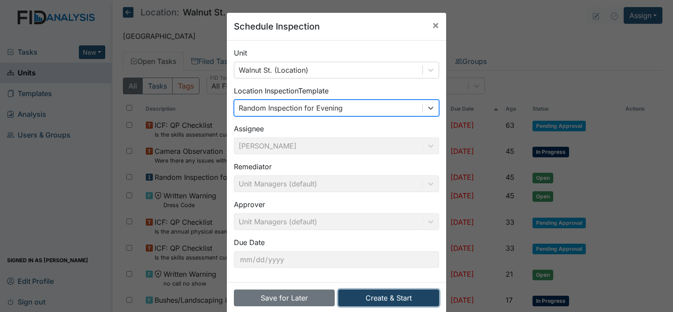
click at [394, 299] on button "Create & Start" at bounding box center [388, 297] width 101 height 17
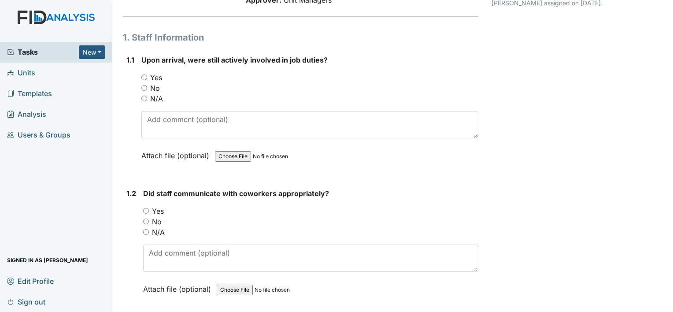
scroll to position [132, 0]
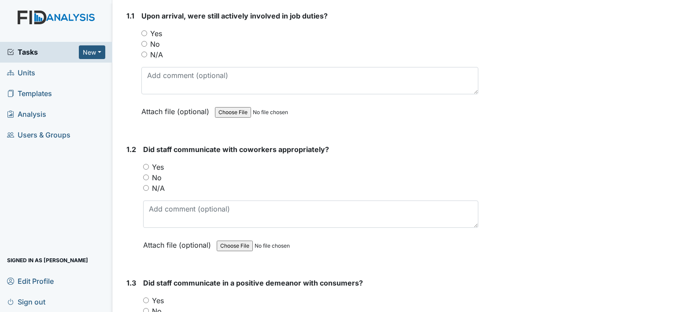
click at [144, 32] on input "Yes" at bounding box center [144, 33] width 6 height 6
radio input "true"
click at [145, 164] on input "Yes" at bounding box center [146, 167] width 6 height 6
radio input "true"
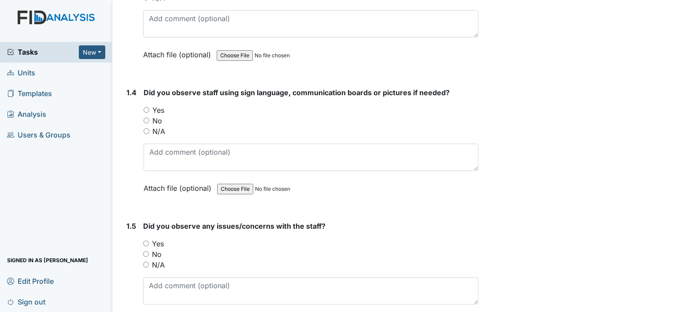
scroll to position [397, 0]
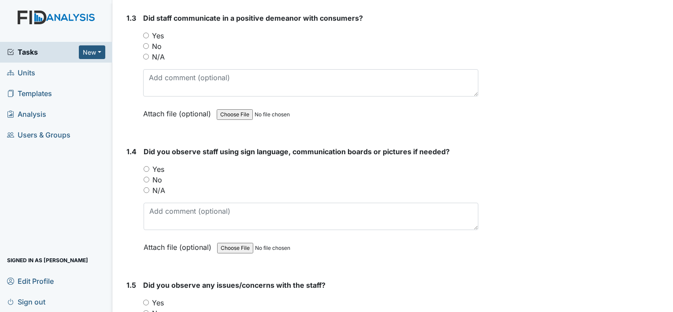
click at [146, 177] on input "No" at bounding box center [147, 180] width 6 height 6
radio input "true"
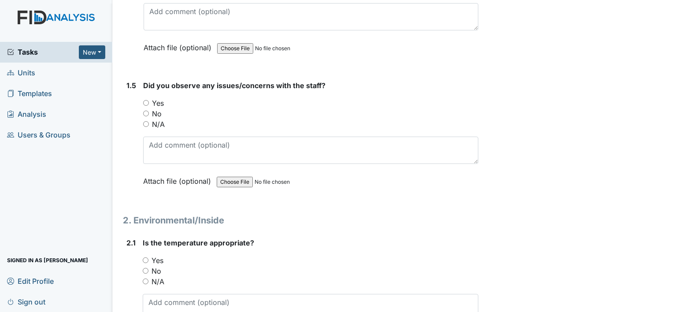
scroll to position [638, 0]
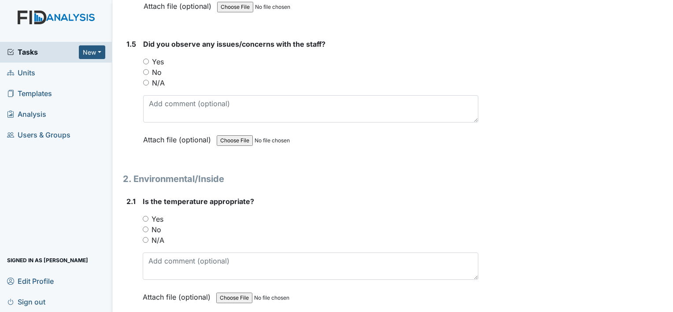
click at [147, 71] on input "No" at bounding box center [146, 72] width 6 height 6
radio input "true"
click at [144, 217] on input "Yes" at bounding box center [146, 219] width 6 height 6
radio input "true"
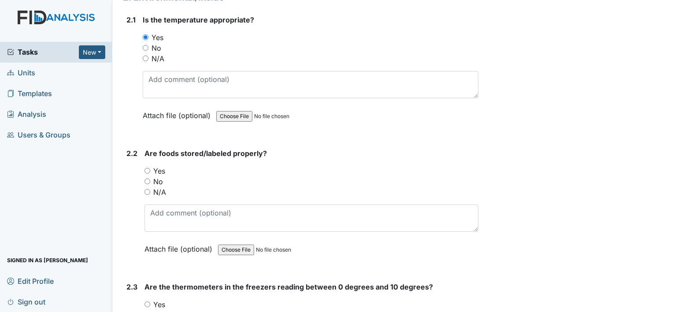
scroll to position [825, 0]
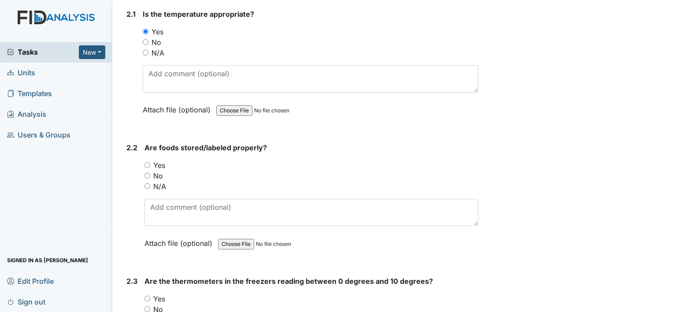
click at [148, 162] on input "Yes" at bounding box center [147, 165] width 6 height 6
radio input "true"
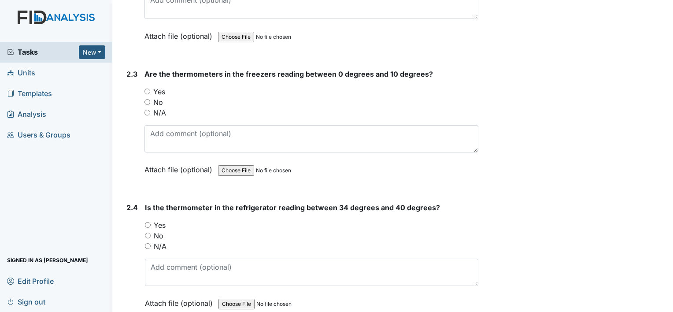
scroll to position [1036, 0]
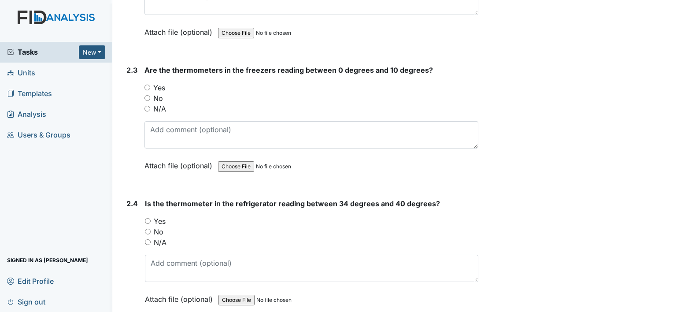
click at [148, 85] on input "Yes" at bounding box center [147, 88] width 6 height 6
radio input "true"
click at [147, 218] on input "Yes" at bounding box center [148, 221] width 6 height 6
radio input "true"
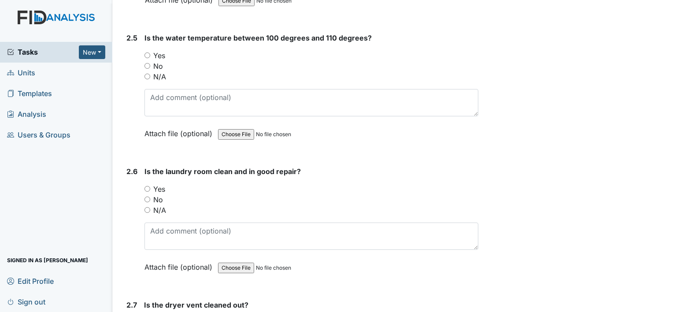
scroll to position [1364, 0]
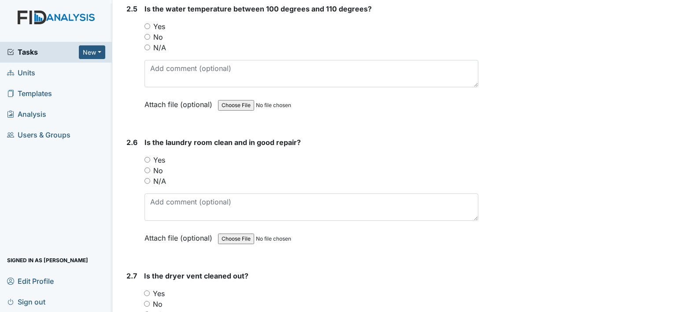
click at [147, 23] on input "Yes" at bounding box center [147, 26] width 6 height 6
radio input "true"
click at [145, 157] on input "Yes" at bounding box center [147, 160] width 6 height 6
radio input "true"
click at [144, 290] on input "Yes" at bounding box center [147, 293] width 6 height 6
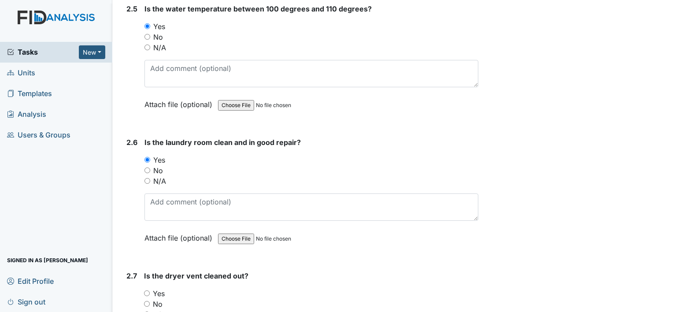
radio input "true"
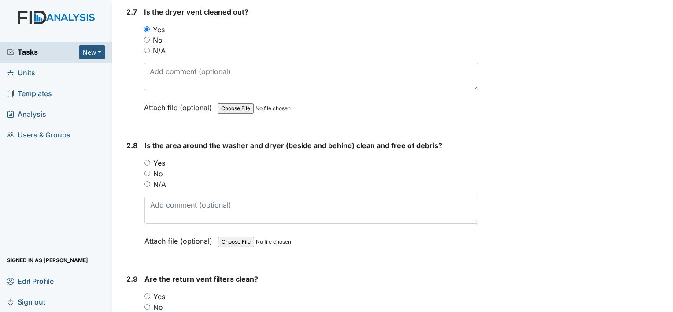
scroll to position [1669, 0]
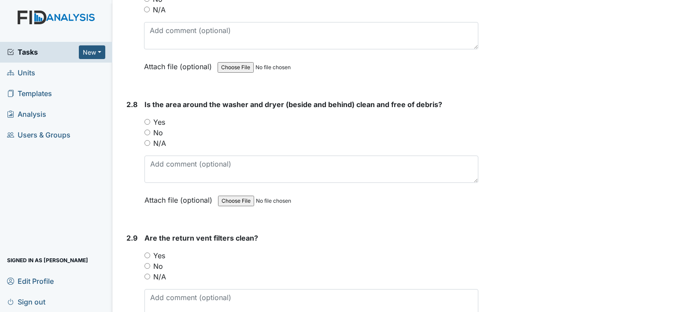
click at [147, 119] on input "Yes" at bounding box center [147, 122] width 6 height 6
radio input "true"
click at [148, 252] on input "Yes" at bounding box center [147, 255] width 6 height 6
radio input "true"
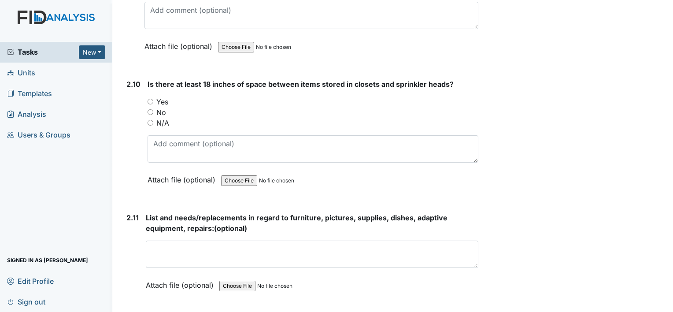
scroll to position [1973, 0]
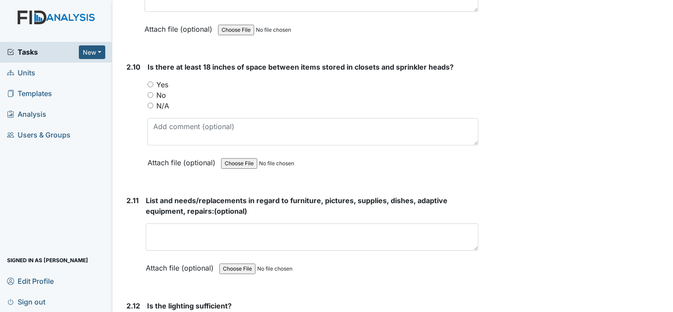
click at [153, 81] on input "Yes" at bounding box center [151, 84] width 6 height 6
radio input "true"
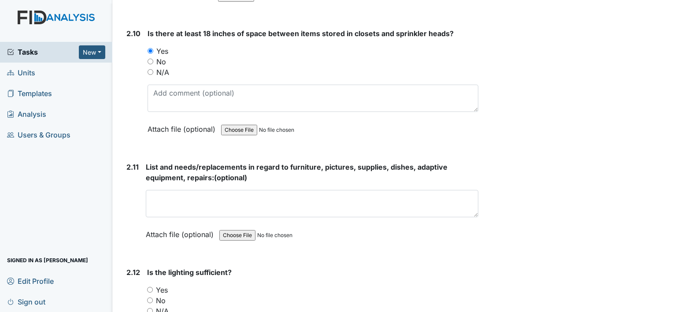
scroll to position [2003, 0]
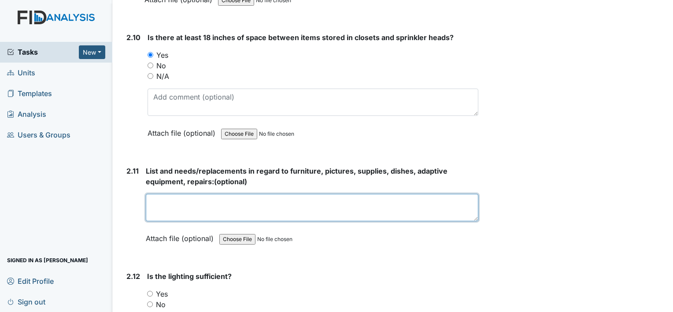
click at [222, 194] on textarea at bounding box center [312, 207] width 333 height 27
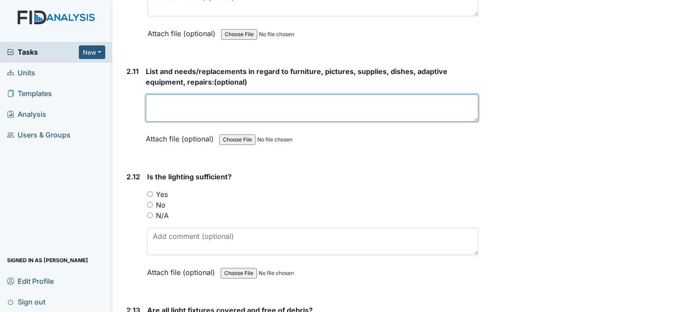
scroll to position [2108, 0]
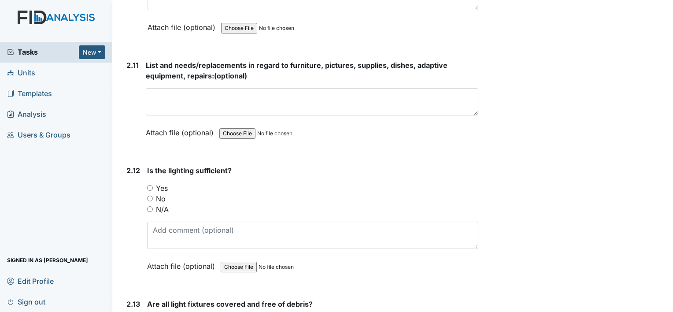
click at [149, 196] on input "No" at bounding box center [150, 199] width 6 height 6
radio input "true"
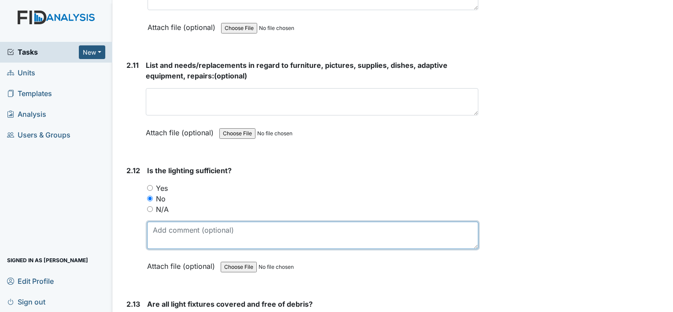
click at [167, 222] on textarea at bounding box center [312, 235] width 331 height 27
click at [318, 222] on textarea "The light in in the room where the refrigerator is" at bounding box center [312, 235] width 331 height 27
click at [329, 222] on textarea "The light in in the room where the refrigerator is, isn't" at bounding box center [312, 235] width 331 height 27
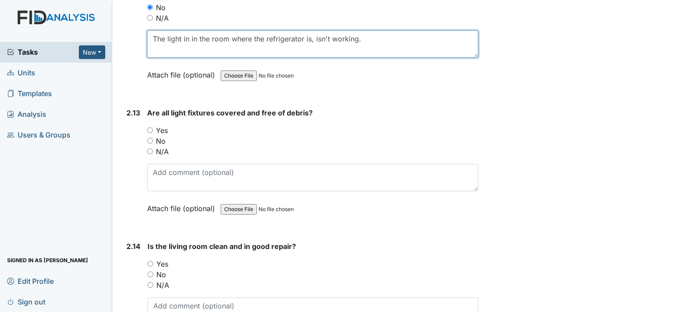
scroll to position [2343, 0]
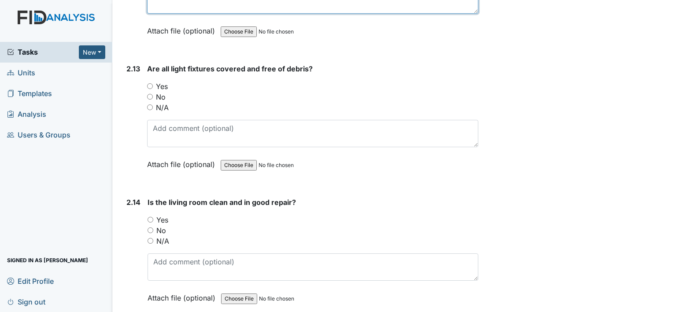
type textarea "The light in in the room where the refrigerator is, isn't working."
click at [150, 83] on input "Yes" at bounding box center [150, 86] width 6 height 6
radio input "true"
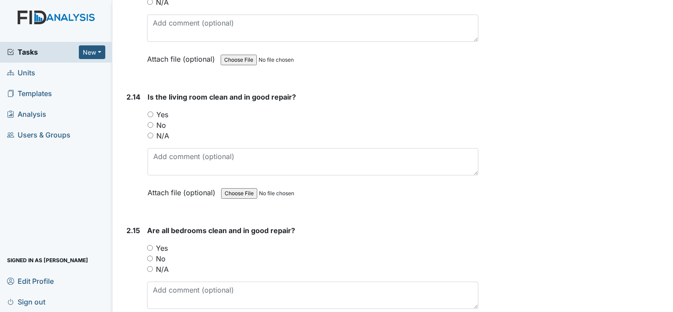
scroll to position [2455, 0]
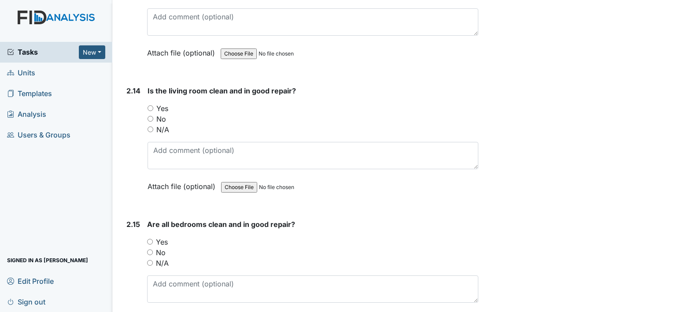
click at [151, 105] on input "Yes" at bounding box center [151, 108] width 6 height 6
radio input "true"
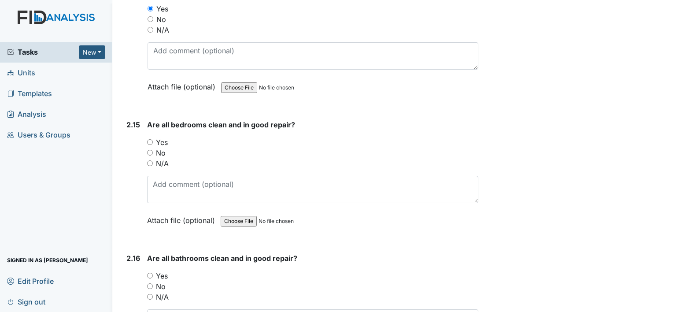
scroll to position [2584, 0]
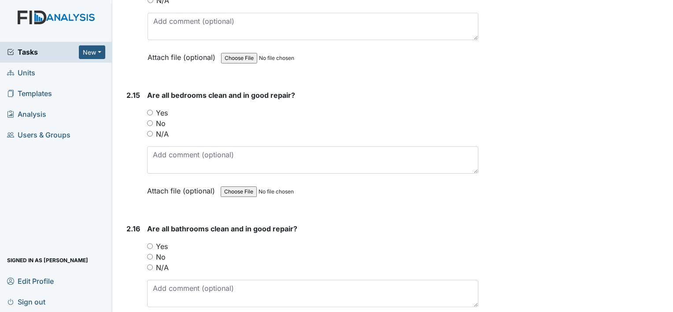
click at [151, 110] on input "Yes" at bounding box center [150, 113] width 6 height 6
radio input "true"
click at [149, 254] on input "No" at bounding box center [150, 257] width 6 height 6
radio input "true"
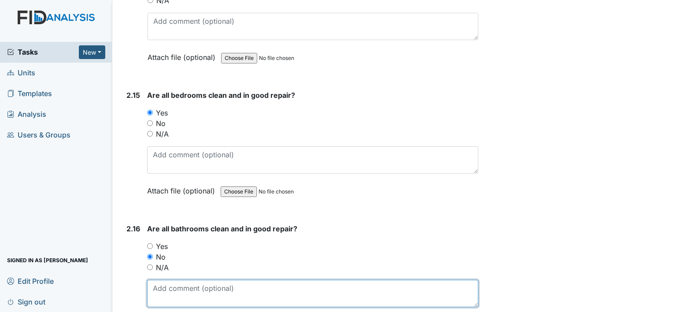
click at [166, 283] on textarea at bounding box center [312, 293] width 331 height 27
type textarea "h"
type textarea "s"
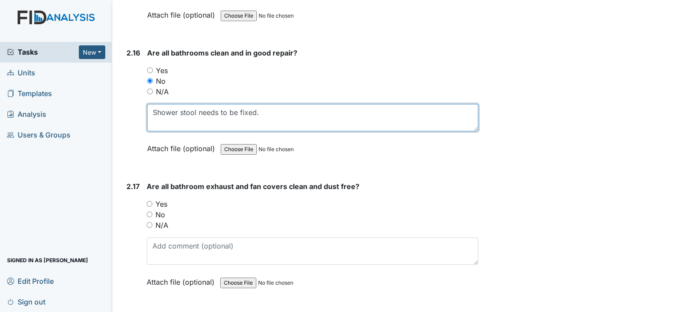
scroll to position [2783, 0]
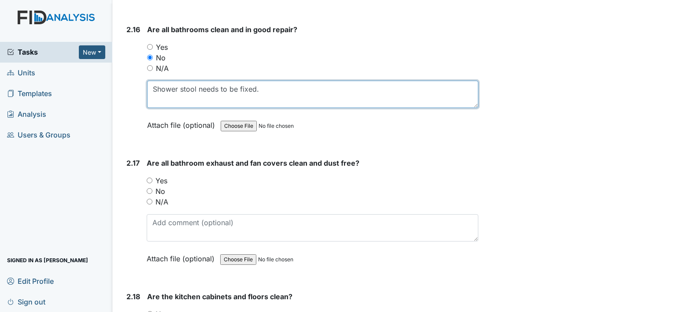
type textarea "Shower stool needs to be fixed."
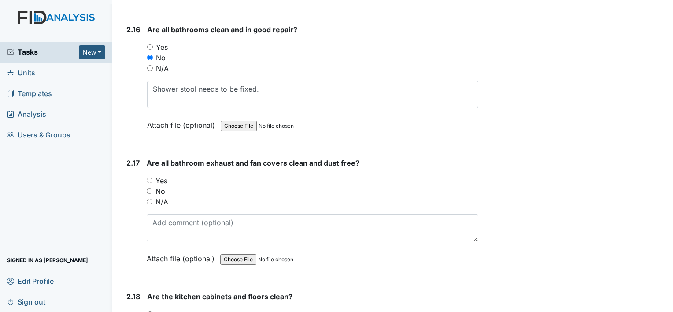
click at [150, 177] on input "Yes" at bounding box center [150, 180] width 6 height 6
radio input "true"
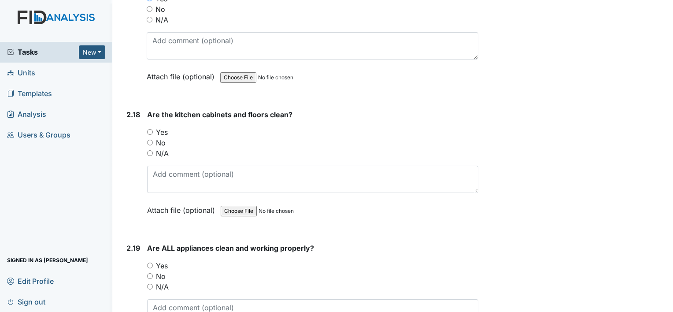
scroll to position [3011, 0]
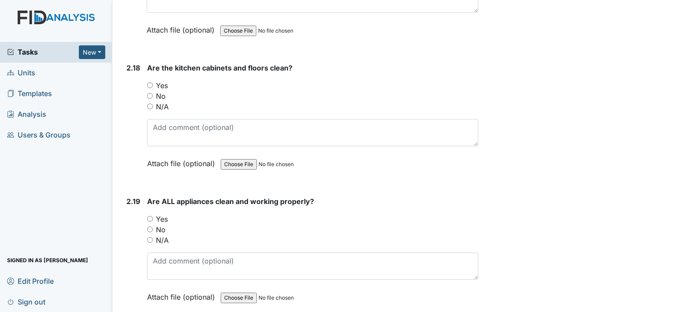
click at [149, 82] on input "Yes" at bounding box center [150, 85] width 6 height 6
radio input "true"
click at [150, 216] on input "Yes" at bounding box center [150, 219] width 6 height 6
radio input "true"
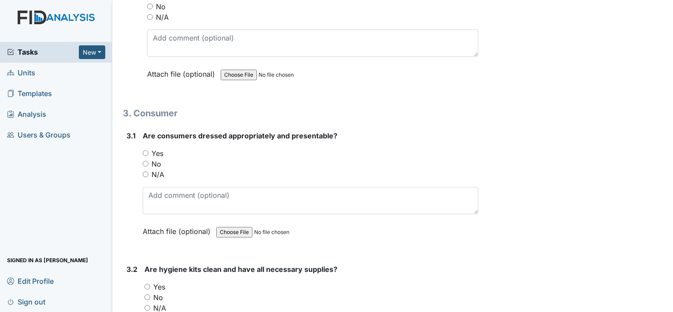
scroll to position [3240, 0]
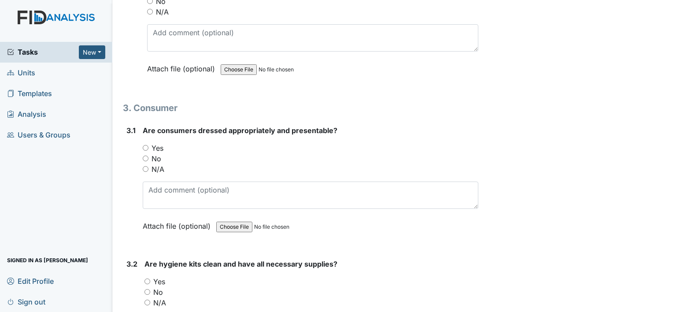
click at [144, 145] on input "Yes" at bounding box center [146, 148] width 6 height 6
radio input "true"
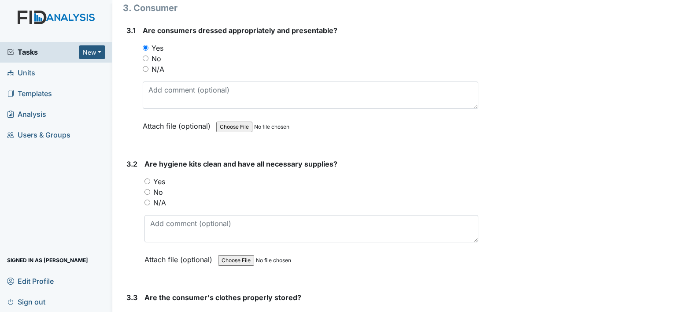
scroll to position [3369, 0]
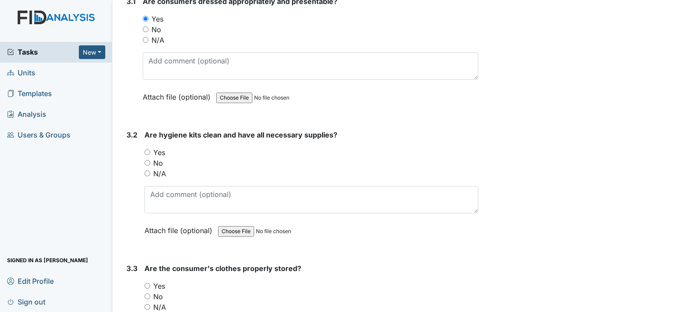
click at [146, 149] on input "Yes" at bounding box center [147, 152] width 6 height 6
radio input "true"
click at [148, 283] on input "Yes" at bounding box center [147, 286] width 6 height 6
radio input "true"
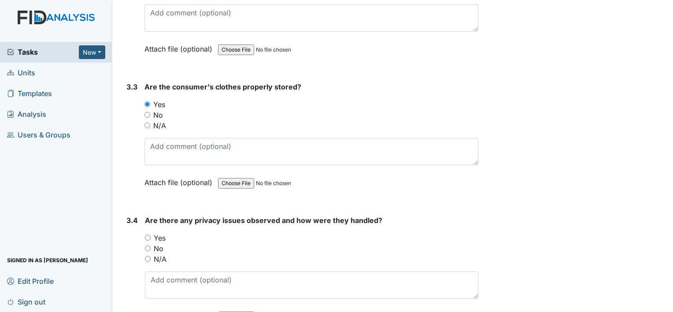
scroll to position [3592, 0]
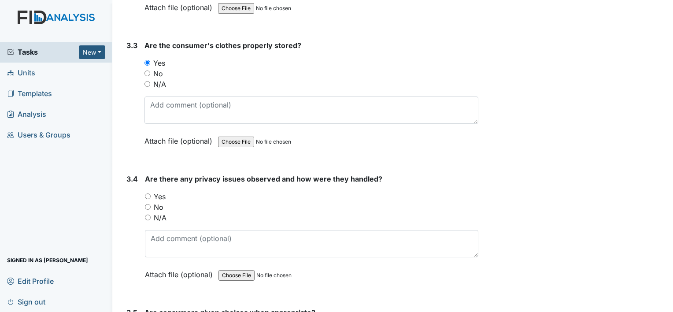
click at [148, 202] on div "No" at bounding box center [311, 207] width 333 height 11
click at [149, 204] on input "No" at bounding box center [148, 207] width 6 height 6
radio input "true"
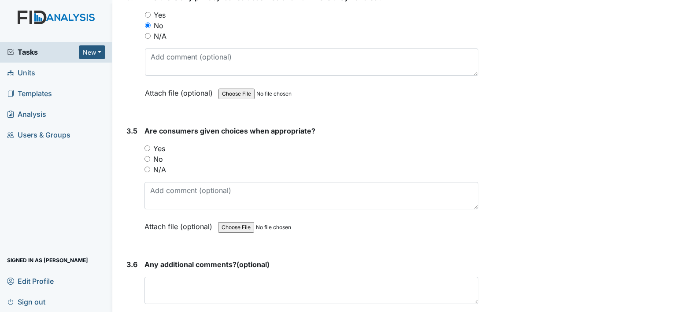
scroll to position [3779, 0]
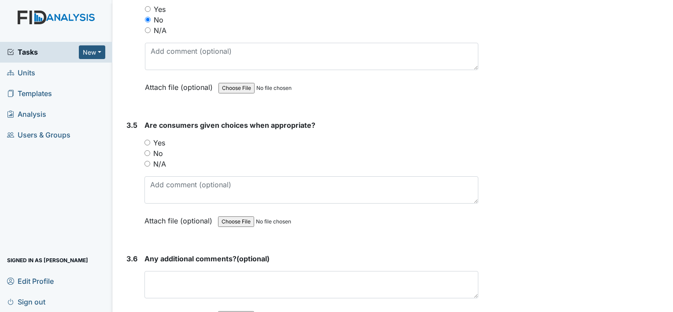
click at [143, 129] on div "3.5 Are consumers given choices when appropriate? You must select one of the be…" at bounding box center [300, 179] width 355 height 119
click at [146, 140] on input "Yes" at bounding box center [147, 143] width 6 height 6
radio input "true"
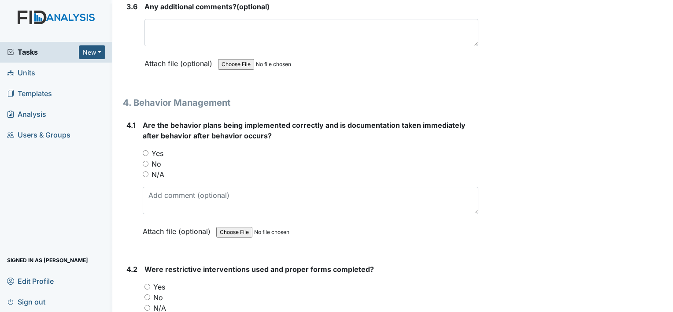
scroll to position [4083, 0]
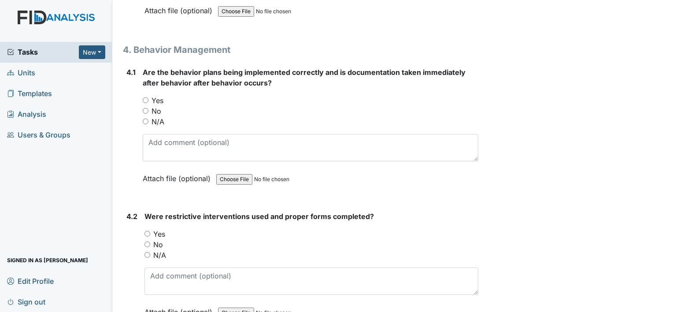
click at [144, 97] on input "Yes" at bounding box center [146, 100] width 6 height 6
radio input "true"
click at [149, 241] on input "No" at bounding box center [147, 244] width 6 height 6
radio input "true"
click at [148, 252] on input "N/A" at bounding box center [147, 255] width 6 height 6
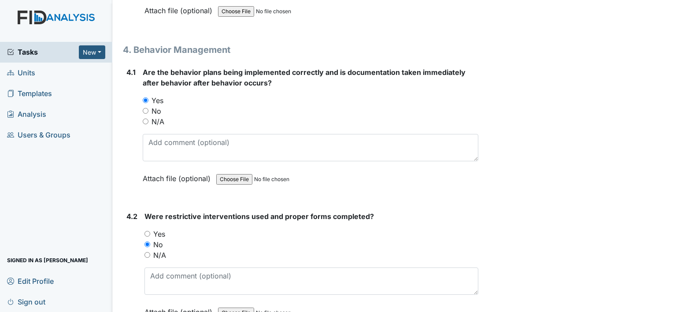
radio input "true"
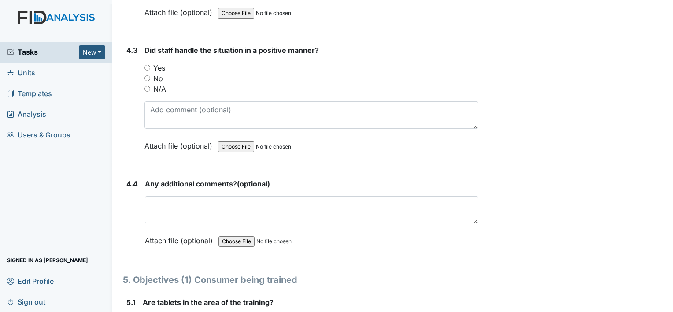
scroll to position [4388, 0]
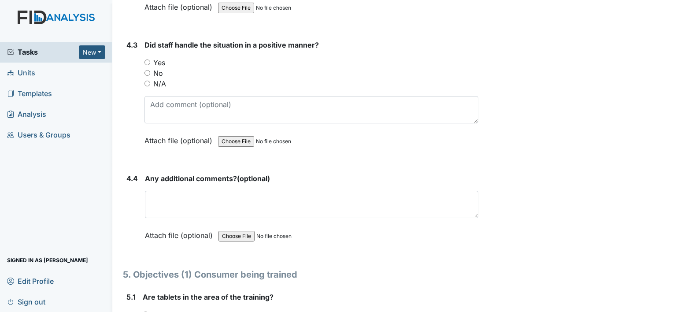
click at [148, 59] on input "Yes" at bounding box center [147, 62] width 6 height 6
radio input "true"
click at [146, 311] on input "Yes" at bounding box center [146, 314] width 6 height 6
radio input "true"
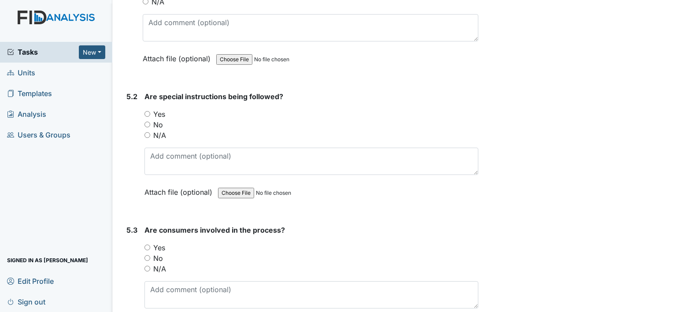
scroll to position [4792, 0]
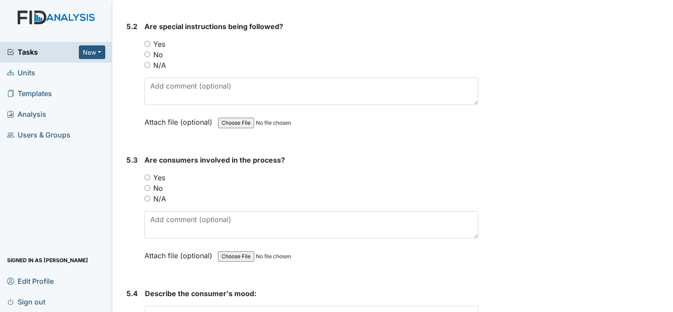
click at [147, 41] on input "Yes" at bounding box center [147, 44] width 6 height 6
radio input "true"
click at [147, 174] on input "Yes" at bounding box center [147, 177] width 6 height 6
radio input "true"
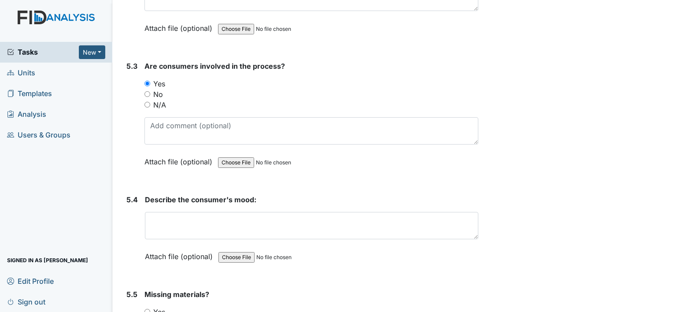
scroll to position [4921, 0]
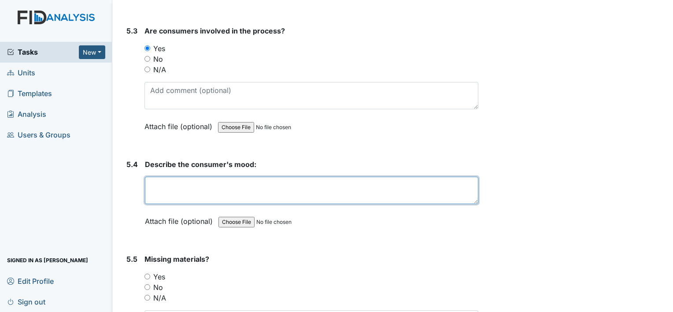
click at [203, 177] on textarea at bounding box center [311, 190] width 333 height 27
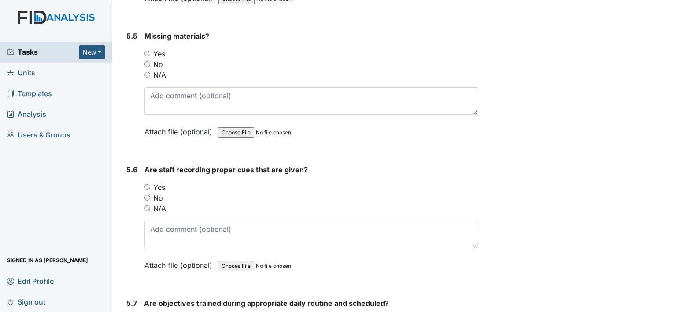
scroll to position [5155, 0]
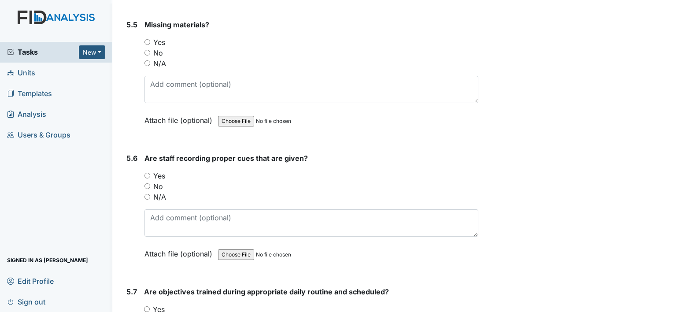
type textarea "All consumers seemed to be in a pleasant mood."
click at [147, 39] on input "Yes" at bounding box center [147, 42] width 6 height 6
radio input "true"
click at [149, 173] on input "Yes" at bounding box center [147, 176] width 6 height 6
radio input "true"
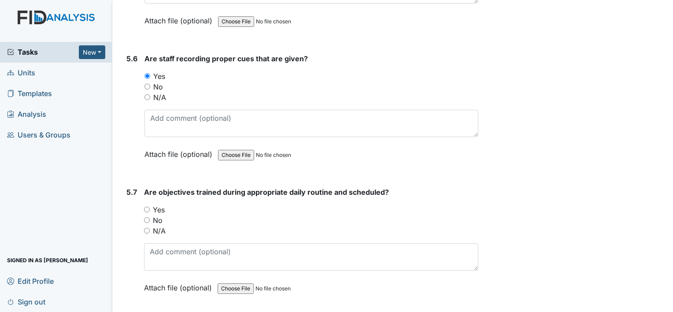
scroll to position [5320, 0]
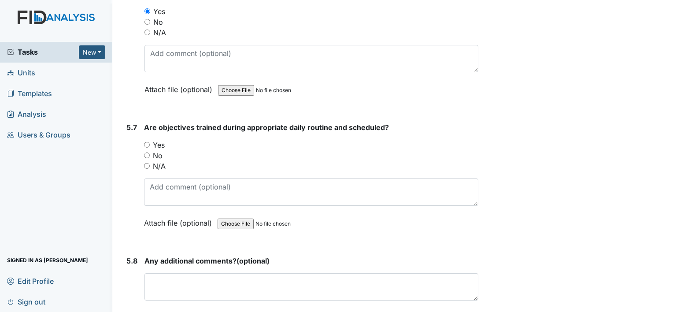
click at [144, 142] on input "Yes" at bounding box center [147, 145] width 6 height 6
radio input "true"
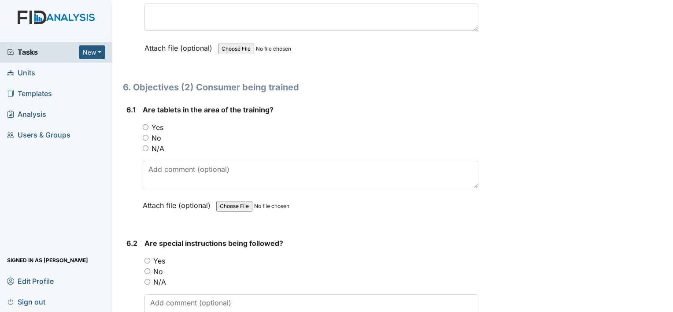
scroll to position [5595, 0]
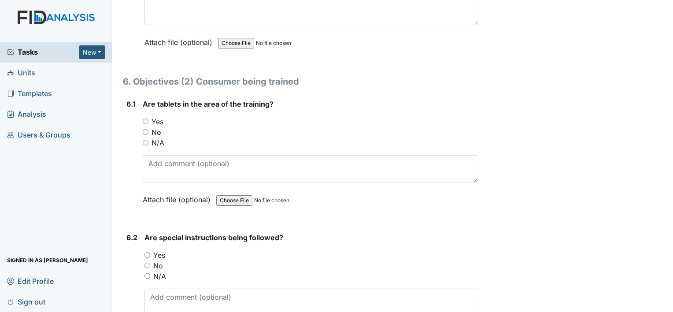
click at [144, 118] on input "Yes" at bounding box center [146, 121] width 6 height 6
radio input "true"
click at [148, 252] on input "Yes" at bounding box center [147, 255] width 6 height 6
radio input "true"
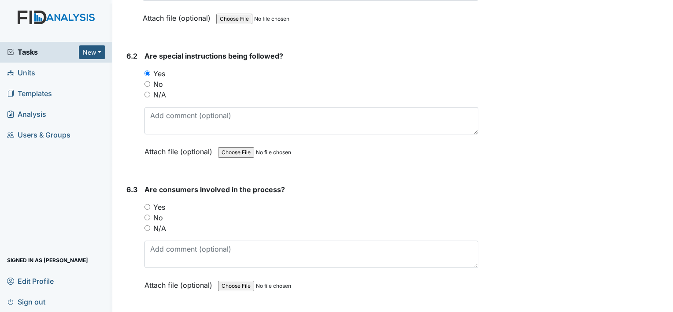
scroll to position [5847, 0]
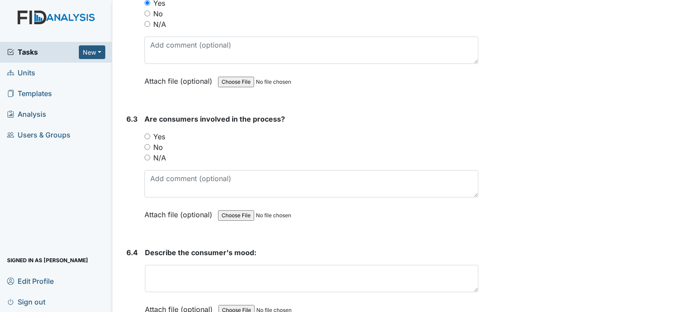
click at [146, 133] on input "Yes" at bounding box center [147, 136] width 6 height 6
radio input "true"
click at [666, 307] on main "Inspection: Random Inspection for Evening ID: #00007922 Open Autosaving... Loca…" at bounding box center [392, 156] width 561 height 312
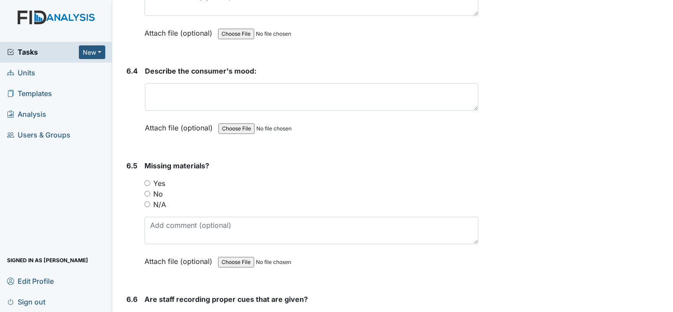
scroll to position [6058, 0]
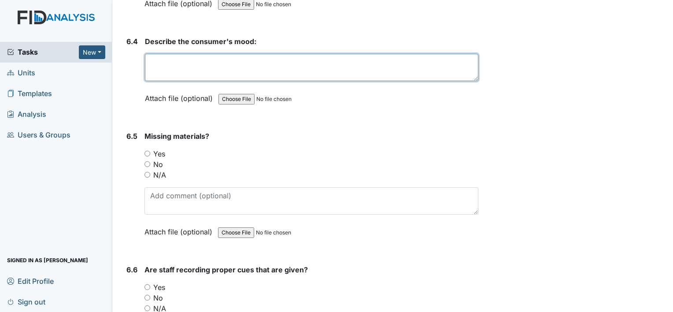
click at [193, 54] on textarea at bounding box center [311, 67] width 333 height 27
type textarea "c"
type textarea "C"
type textarea "All consumers were behaving normally."
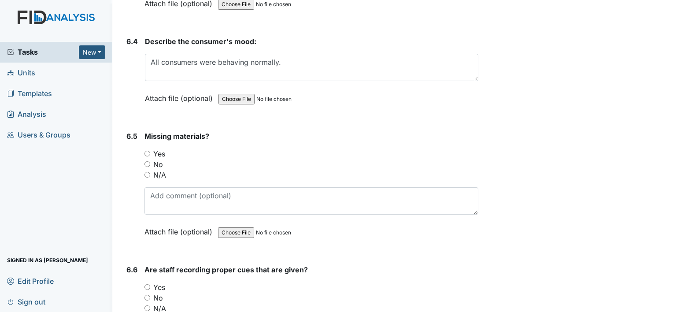
click at [145, 161] on input "No" at bounding box center [147, 164] width 6 height 6
radio input "true"
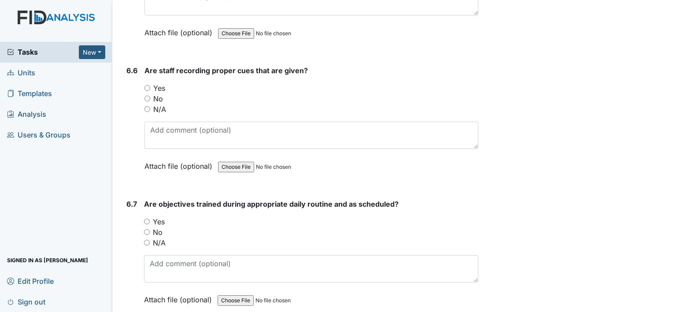
scroll to position [6268, 0]
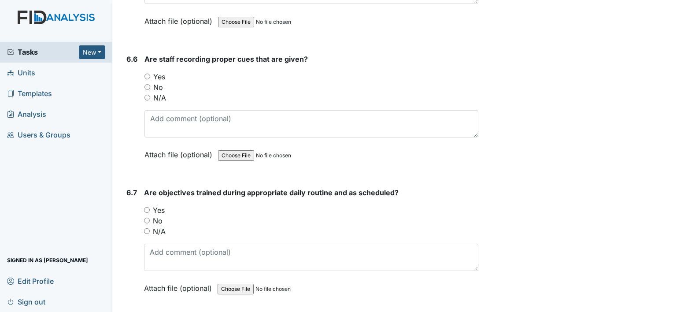
click at [146, 74] on input "Yes" at bounding box center [147, 77] width 6 height 6
radio input "true"
click at [146, 207] on input "Yes" at bounding box center [147, 210] width 6 height 6
radio input "true"
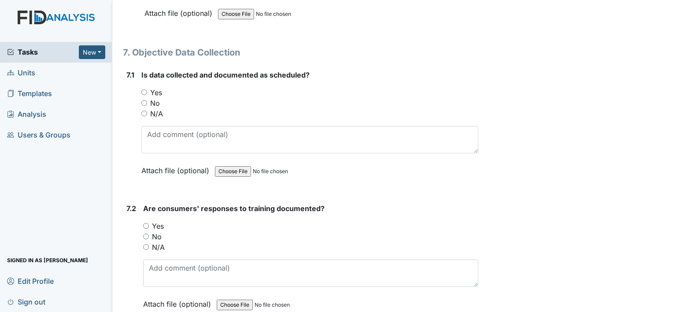
scroll to position [6673, 0]
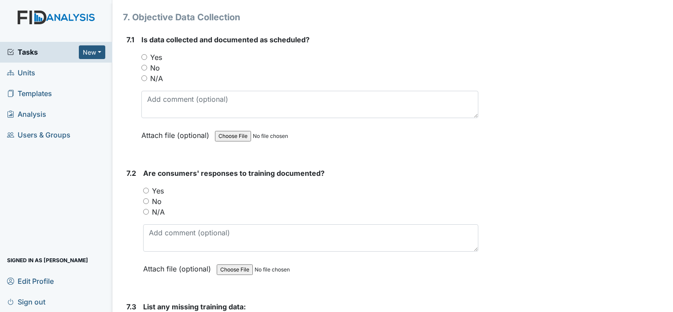
click at [144, 54] on input "Yes" at bounding box center [144, 57] width 6 height 6
radio input "true"
click at [144, 188] on input "Yes" at bounding box center [146, 191] width 6 height 6
radio input "true"
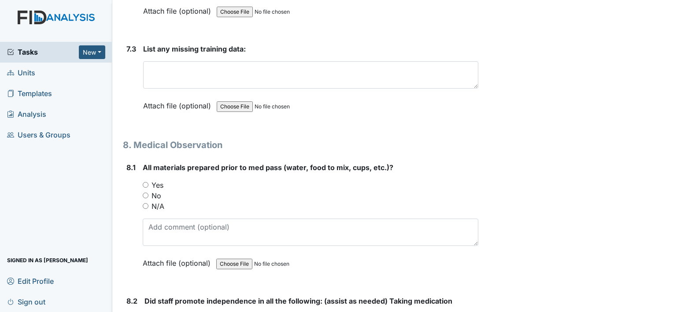
scroll to position [6995, 0]
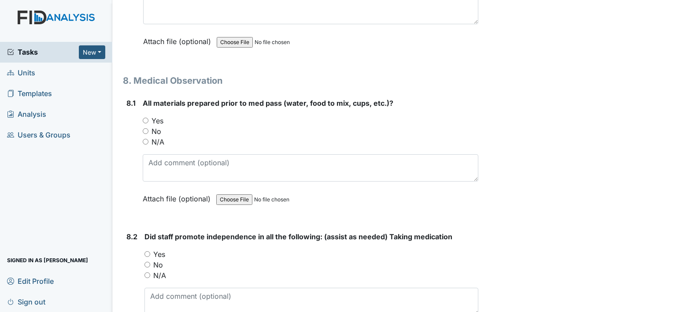
click at [144, 118] on input "Yes" at bounding box center [146, 121] width 6 height 6
radio input "true"
click at [148, 251] on input "Yes" at bounding box center [147, 254] width 6 height 6
radio input "true"
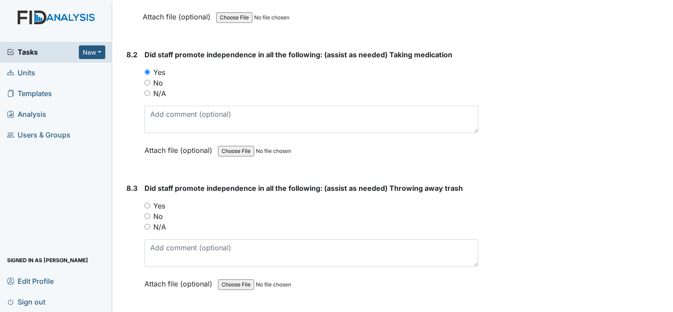
scroll to position [7229, 0]
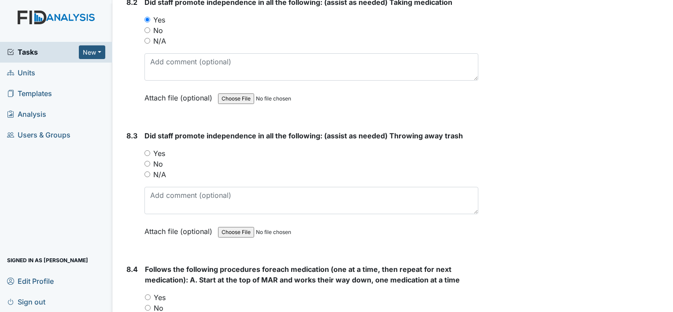
click at [147, 150] on input "Yes" at bounding box center [147, 153] width 6 height 6
radio input "true"
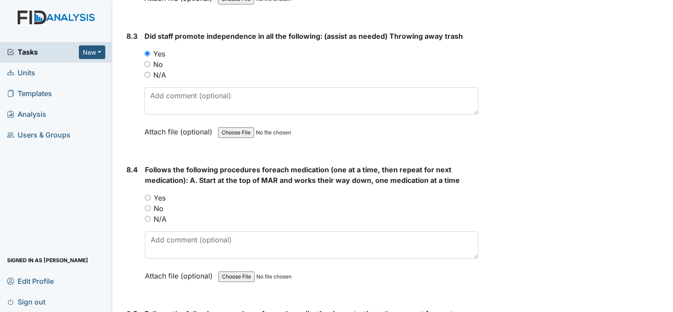
scroll to position [7370, 0]
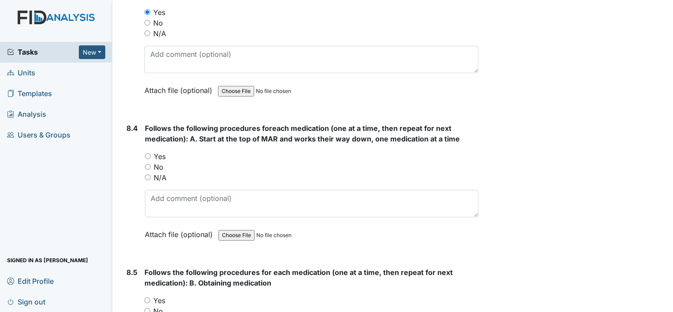
click at [146, 153] on input "Yes" at bounding box center [148, 156] width 6 height 6
radio input "true"
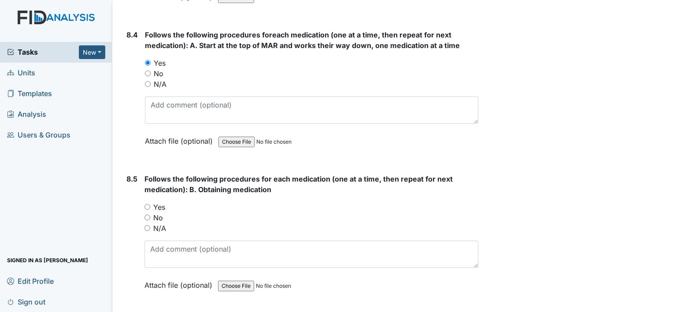
scroll to position [7475, 0]
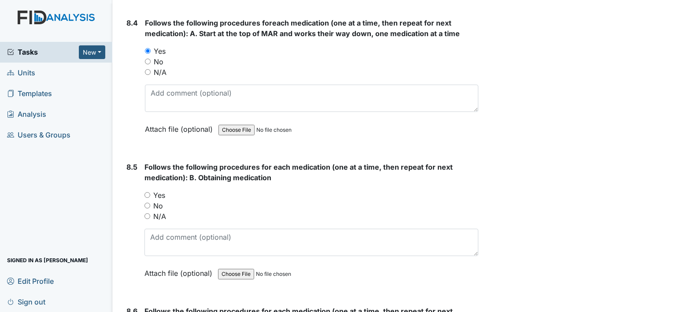
click at [146, 192] on input "Yes" at bounding box center [147, 195] width 6 height 6
radio input "true"
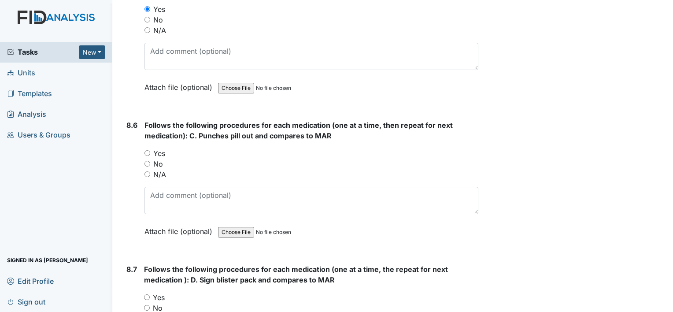
scroll to position [7663, 0]
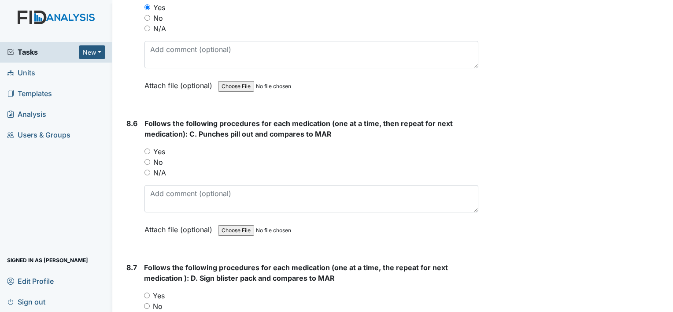
click at [144, 148] on input "Yes" at bounding box center [147, 151] width 6 height 6
radio input "true"
click at [147, 292] on input "Yes" at bounding box center [147, 295] width 6 height 6
radio input "true"
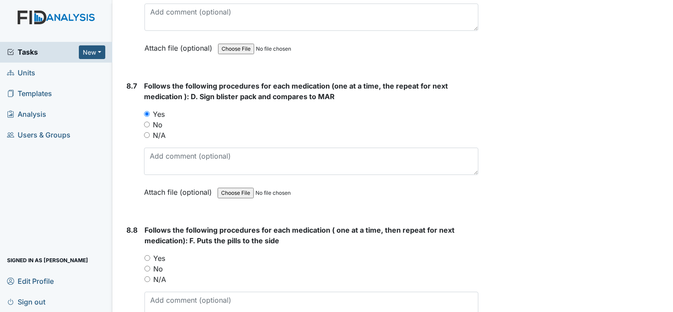
scroll to position [7885, 0]
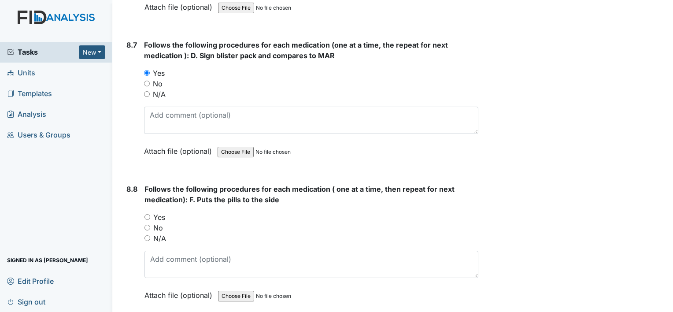
click at [148, 214] on input "Yes" at bounding box center [147, 217] width 6 height 6
radio input "true"
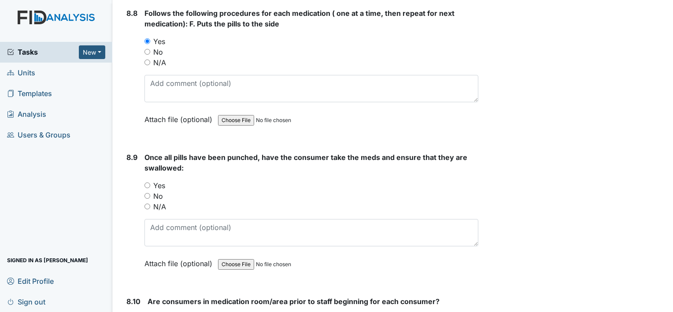
scroll to position [8114, 0]
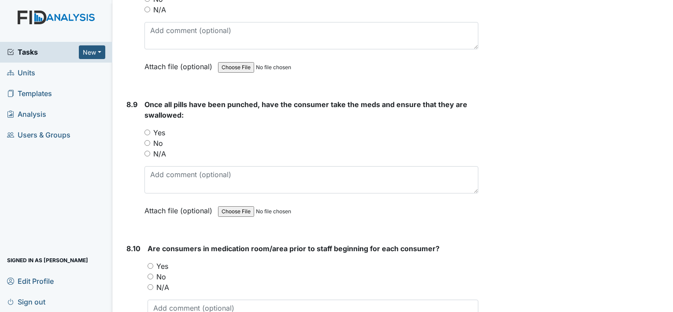
click at [148, 129] on input "Yes" at bounding box center [147, 132] width 6 height 6
radio input "true"
click at [148, 140] on input "No" at bounding box center [147, 143] width 6 height 6
radio input "true"
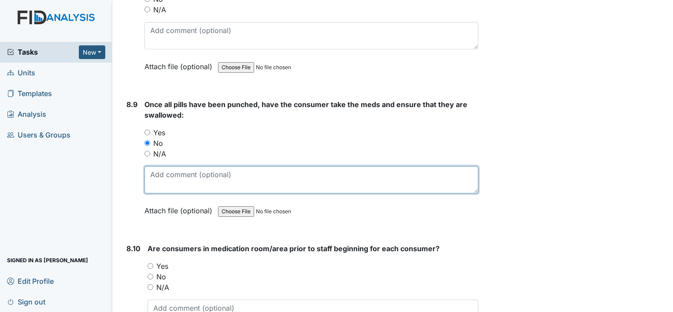
click at [169, 166] on textarea at bounding box center [311, 179] width 334 height 27
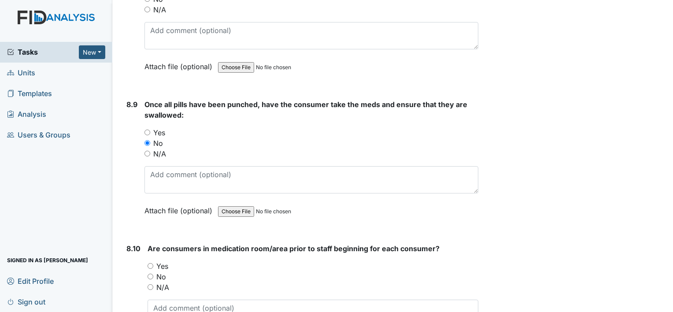
click at [148, 129] on input "Yes" at bounding box center [147, 132] width 6 height 6
radio input "true"
click at [150, 263] on input "Yes" at bounding box center [151, 266] width 6 height 6
radio input "true"
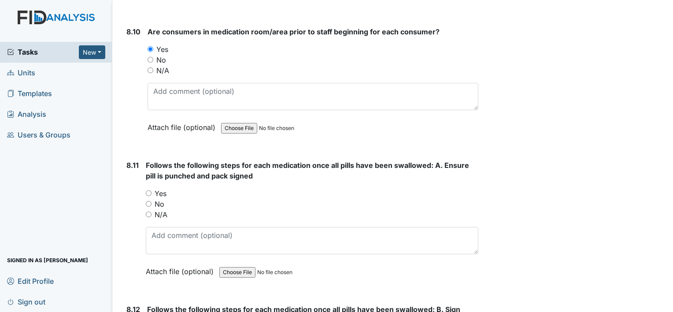
scroll to position [8343, 0]
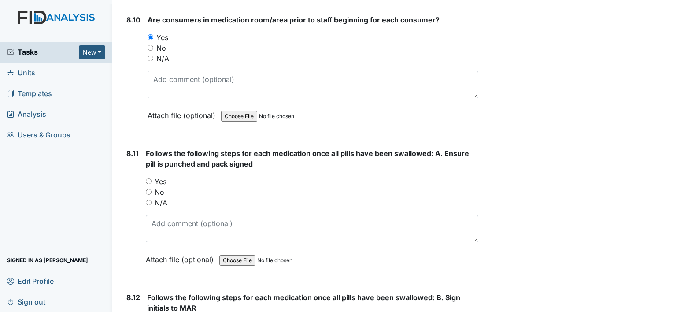
click at [148, 178] on input "Yes" at bounding box center [149, 181] width 6 height 6
radio input "true"
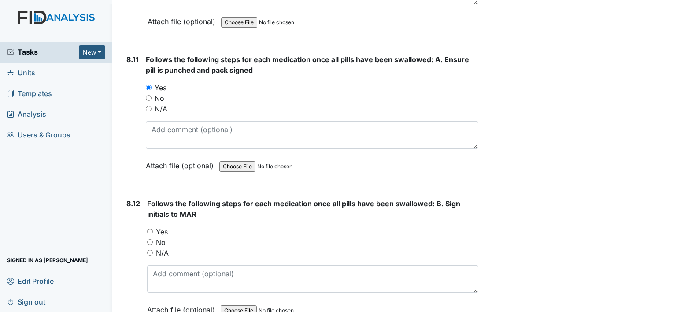
scroll to position [8512, 0]
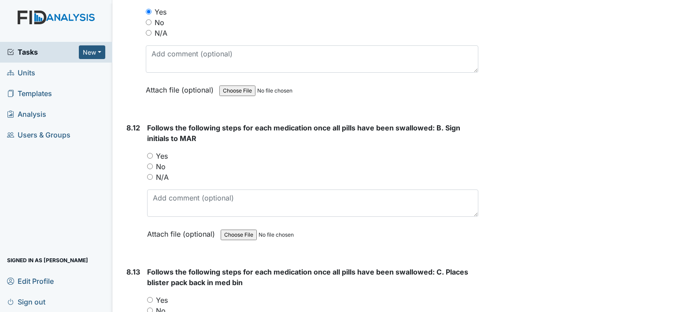
click at [149, 153] on input "Yes" at bounding box center [150, 156] width 6 height 6
radio input "true"
click at [150, 297] on input "Yes" at bounding box center [150, 300] width 6 height 6
radio input "true"
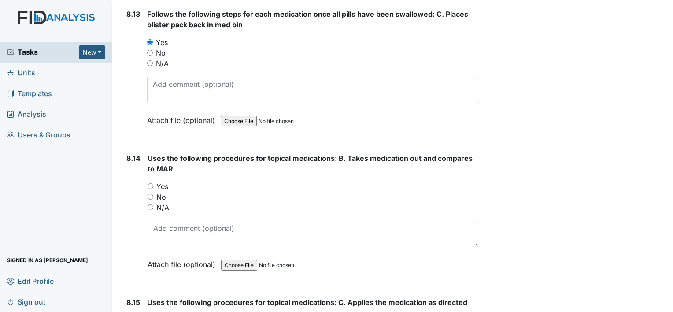
scroll to position [8840, 0]
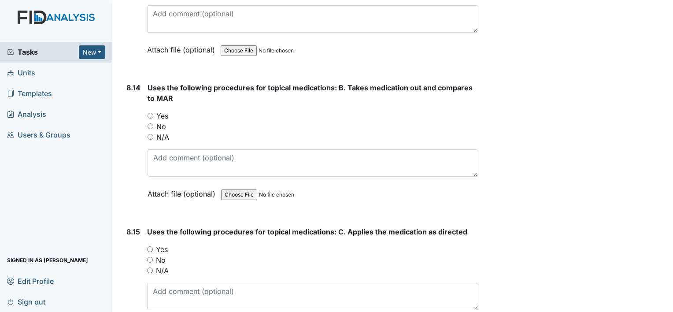
click at [149, 113] on input "Yes" at bounding box center [151, 116] width 6 height 6
radio input "true"
click at [151, 246] on input "Yes" at bounding box center [150, 249] width 6 height 6
radio input "true"
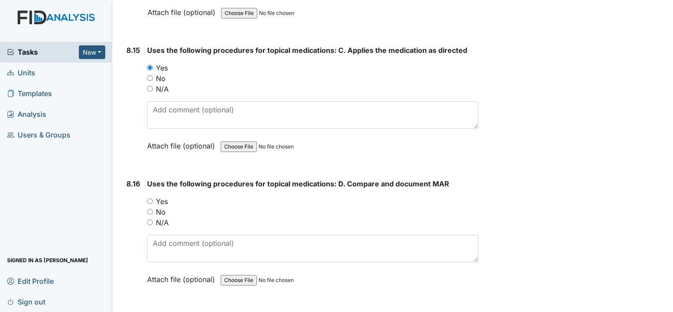
scroll to position [9039, 0]
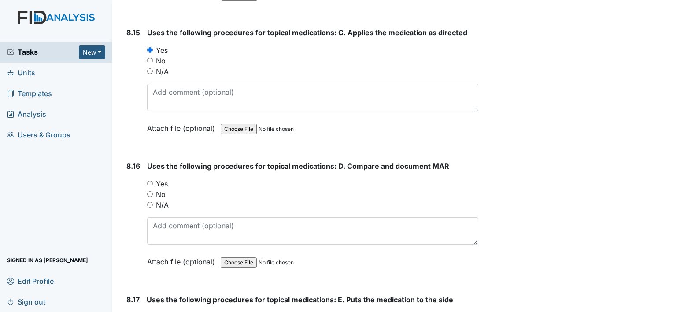
click at [149, 181] on input "Yes" at bounding box center [150, 184] width 6 height 6
radio input "true"
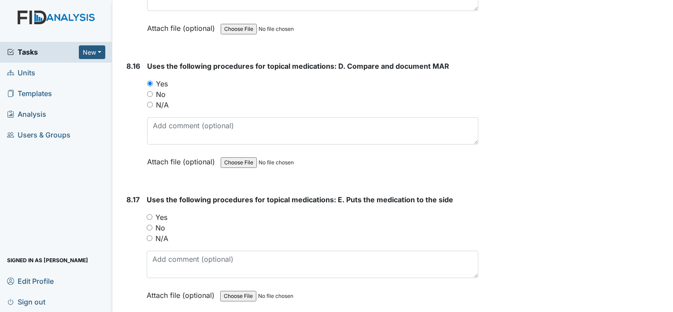
scroll to position [9197, 0]
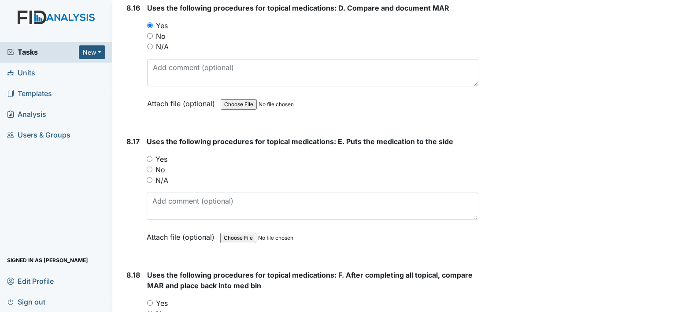
click at [148, 156] on input "Yes" at bounding box center [150, 159] width 6 height 6
radio input "true"
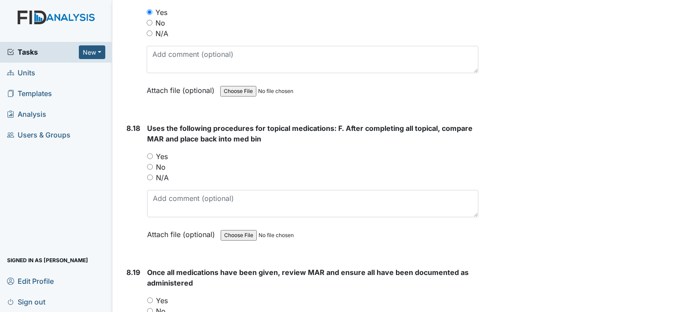
scroll to position [9367, 0]
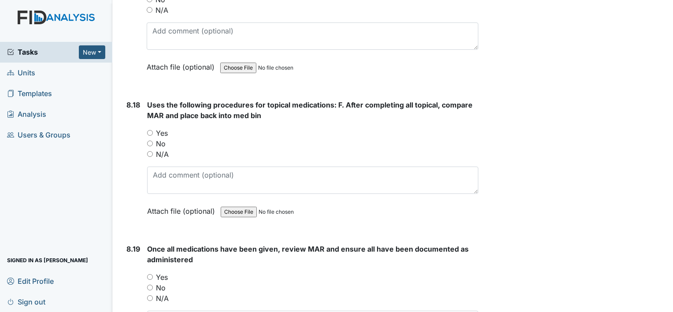
click at [150, 130] on input "Yes" at bounding box center [150, 133] width 6 height 6
radio input "true"
click at [152, 274] on input "Yes" at bounding box center [150, 277] width 6 height 6
radio input "true"
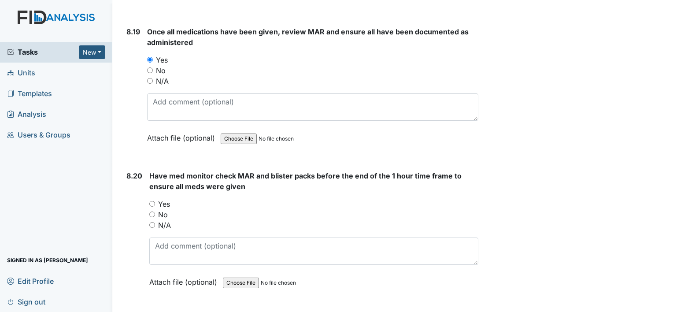
scroll to position [9602, 0]
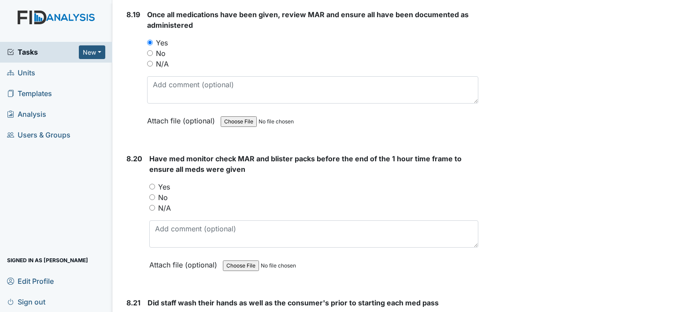
drag, startPoint x: 188, startPoint y: 150, endPoint x: 184, endPoint y: 148, distance: 5.3
click at [184, 153] on div "Have med monitor check MAR and blister packs before the end of the 1 hour time …" at bounding box center [313, 214] width 329 height 123
click at [153, 184] on input "Yes" at bounding box center [152, 187] width 6 height 6
radio input "true"
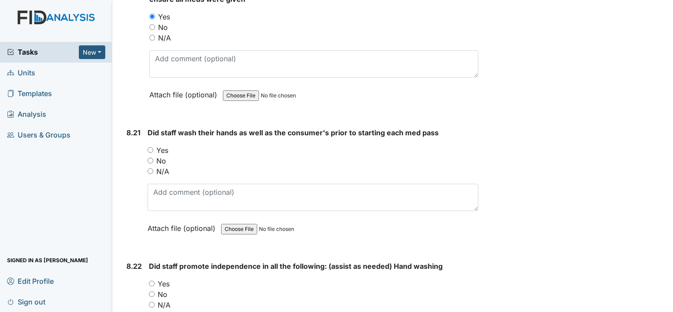
scroll to position [9784, 0]
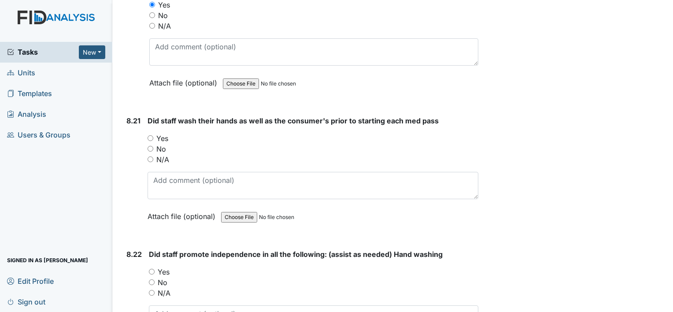
click at [151, 135] on input "Yes" at bounding box center [151, 138] width 6 height 6
radio input "true"
click at [151, 269] on input "Yes" at bounding box center [152, 272] width 6 height 6
radio input "true"
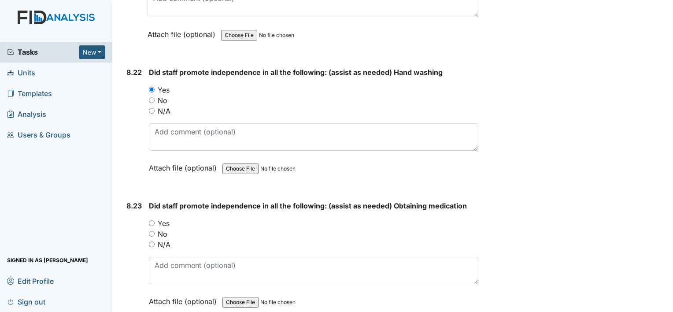
scroll to position [10041, 0]
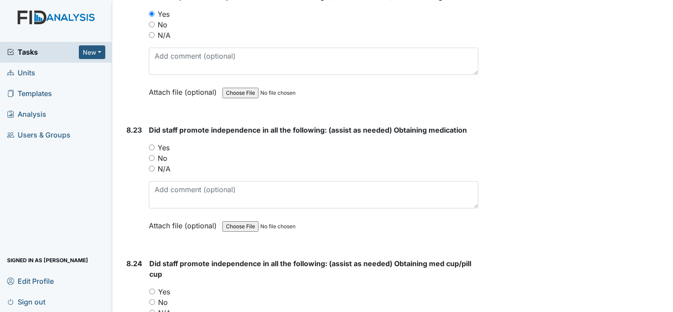
click at [151, 144] on input "Yes" at bounding box center [152, 147] width 6 height 6
radio input "true"
click at [154, 288] on input "Yes" at bounding box center [152, 291] width 6 height 6
radio input "true"
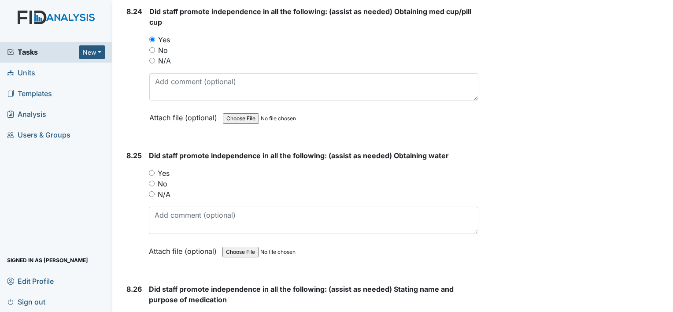
scroll to position [10299, 0]
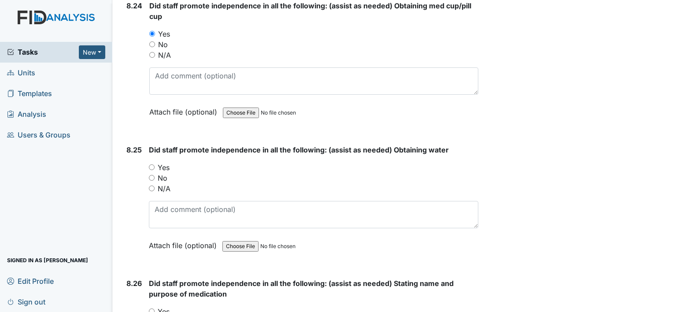
click at [151, 164] on input "Yes" at bounding box center [152, 167] width 6 height 6
radio input "true"
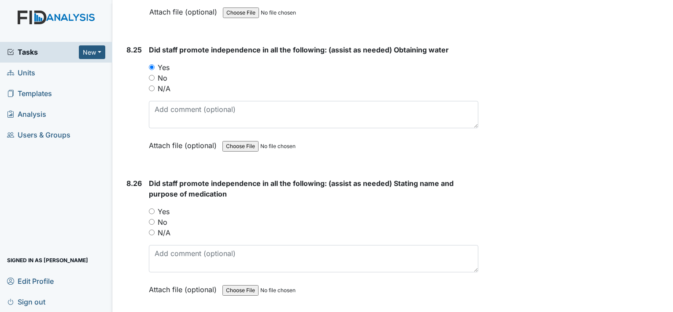
scroll to position [10434, 0]
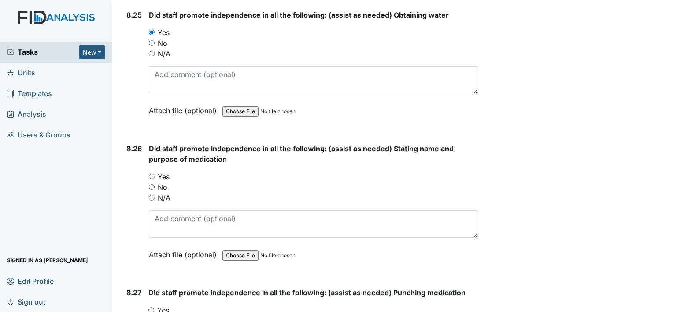
click at [151, 171] on div "Yes" at bounding box center [313, 176] width 329 height 11
click at [151, 307] on input "Yes" at bounding box center [151, 310] width 6 height 6
radio input "true"
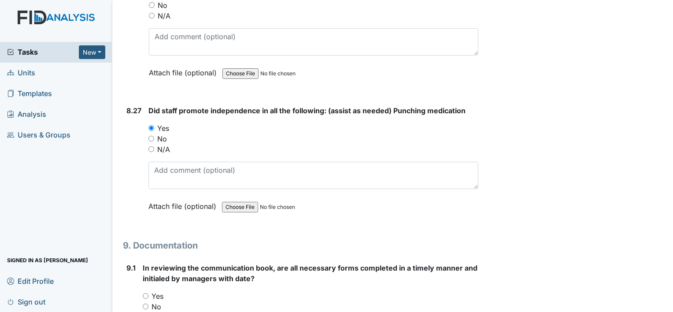
scroll to position [10691, 0]
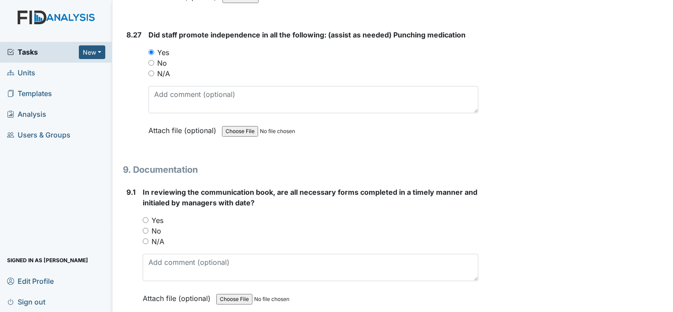
click at [145, 228] on input "No" at bounding box center [146, 231] width 6 height 6
radio input "true"
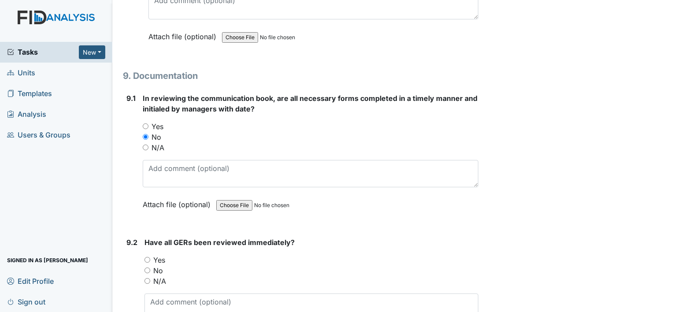
scroll to position [10826, 0]
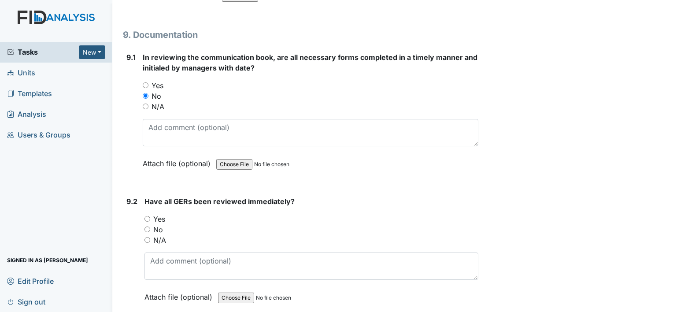
click at [144, 226] on input "No" at bounding box center [147, 229] width 6 height 6
radio input "true"
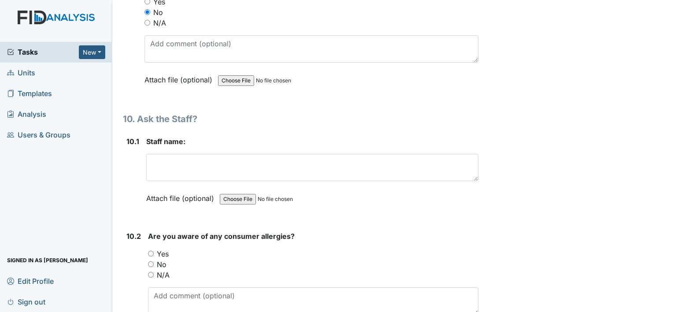
scroll to position [11084, 0]
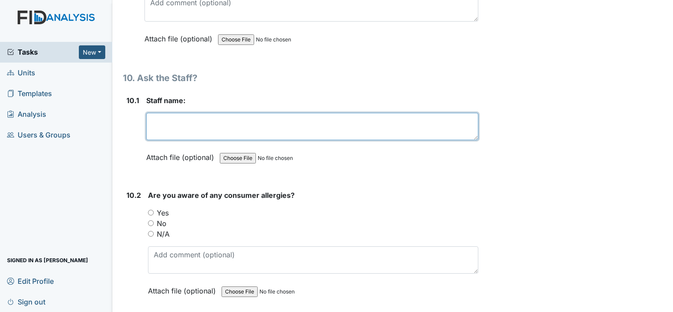
click at [212, 113] on textarea at bounding box center [312, 126] width 332 height 27
type textarea "e"
type textarea "Ebony McDuffie"
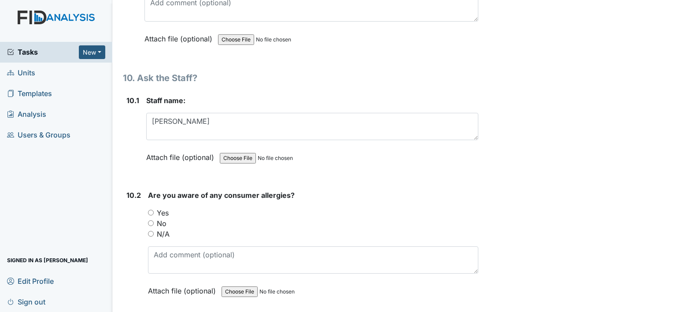
click at [150, 210] on input "Yes" at bounding box center [151, 213] width 6 height 6
radio input "true"
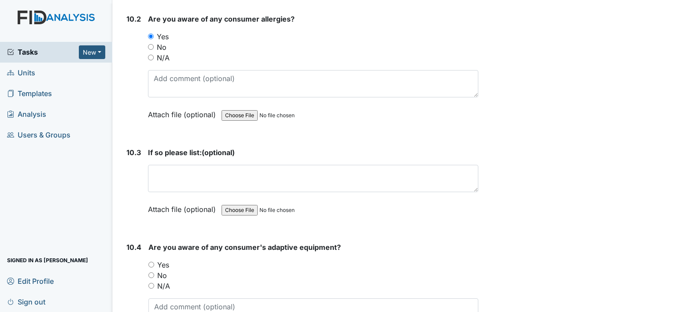
scroll to position [11290, 0]
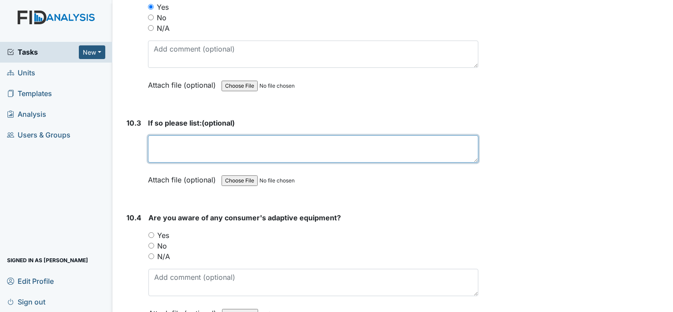
click at [247, 135] on textarea at bounding box center [313, 148] width 330 height 27
type textarea "Myra- Shellfish"
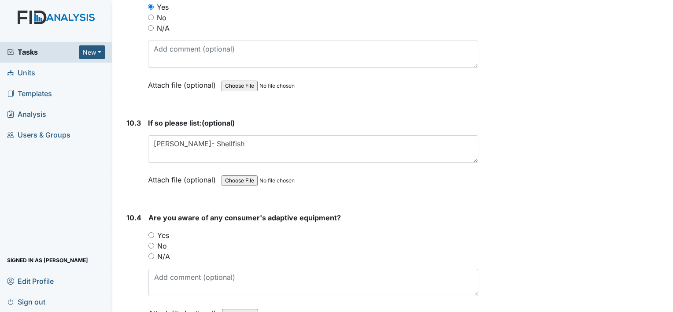
click at [151, 232] on input "Yes" at bounding box center [151, 235] width 6 height 6
radio input "true"
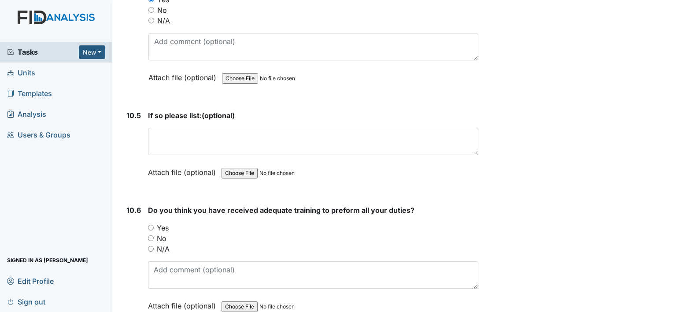
scroll to position [11510, 0]
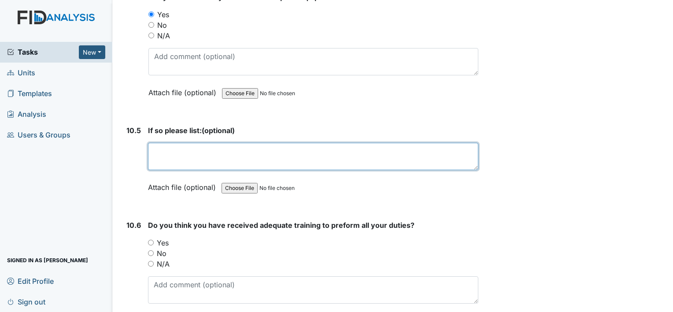
click at [196, 143] on textarea at bounding box center [313, 156] width 330 height 27
type textarea "LE/CF/MS - All use adaptive plates."
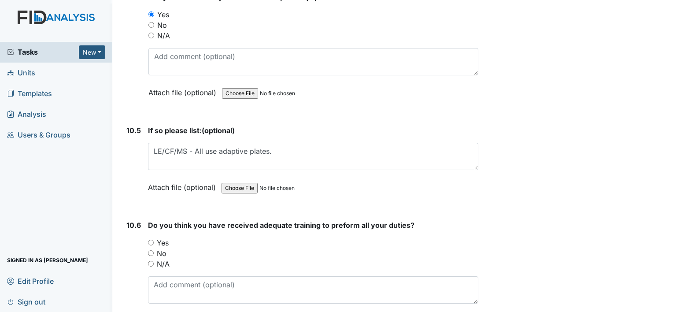
click at [150, 240] on input "Yes" at bounding box center [151, 243] width 6 height 6
radio input "true"
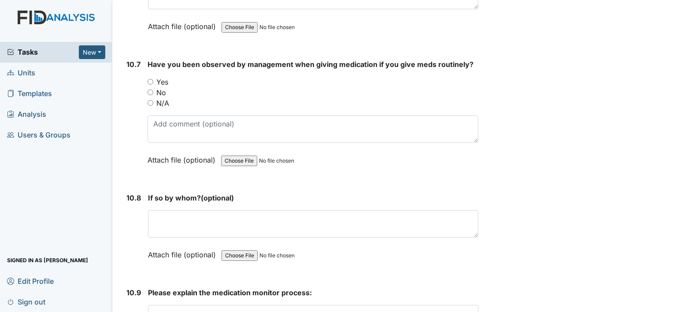
scroll to position [11790, 0]
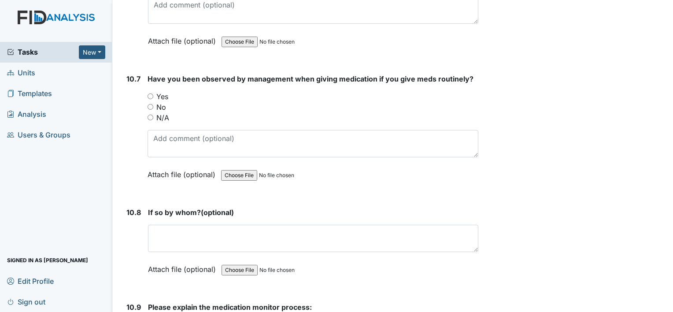
click at [151, 93] on input "Yes" at bounding box center [151, 96] width 6 height 6
radio input "true"
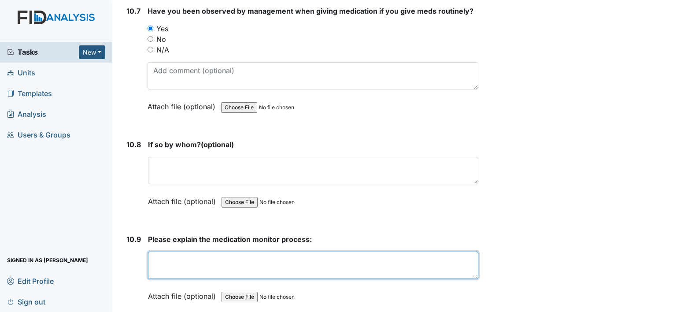
click at [223, 251] on textarea at bounding box center [313, 264] width 330 height 27
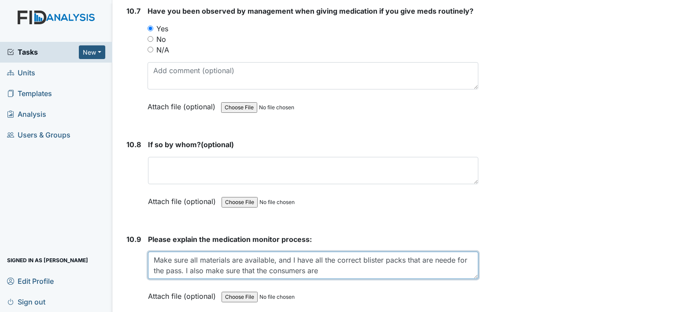
click at [456, 251] on textarea "Make sure all materials are available, and I have all the correct blister packs…" at bounding box center [313, 264] width 330 height 27
click at [333, 251] on textarea "Make sure all materials are available, and I have all the correct blister packs…" at bounding box center [313, 264] width 330 height 27
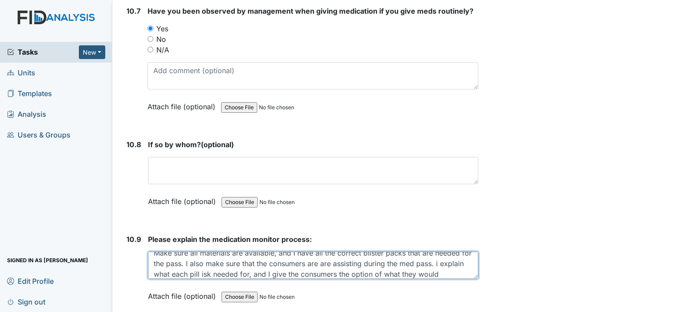
scroll to position [18, 0]
type textarea "Make sure all materials are available, and I have all the correct blister packs…"
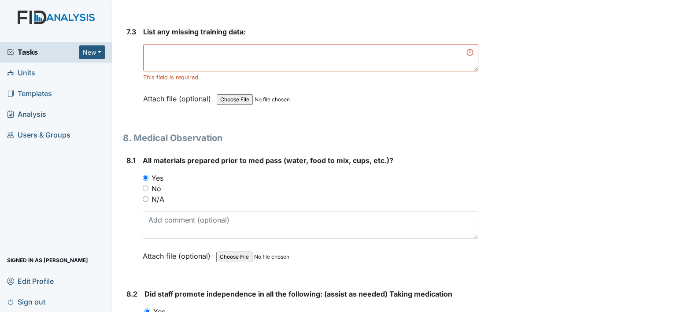
scroll to position [6919, 0]
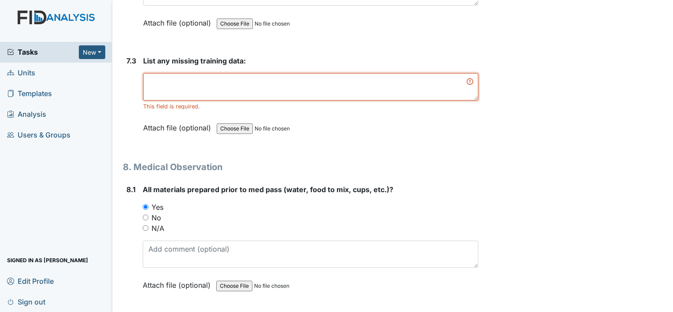
click at [300, 73] on textarea at bounding box center [310, 86] width 335 height 27
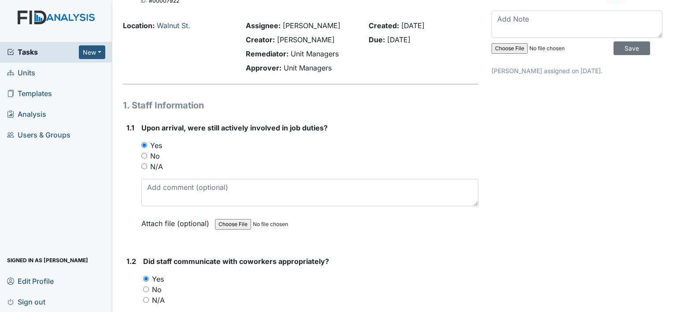
scroll to position [0, 0]
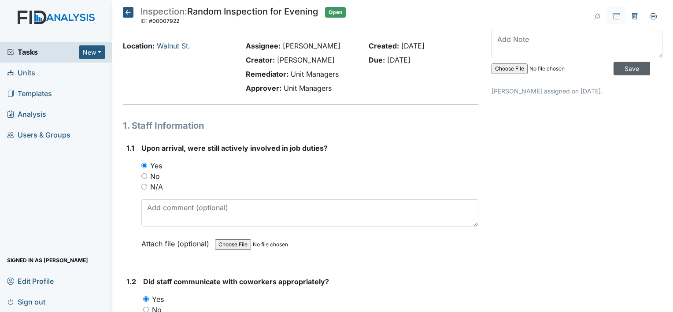
type textarea "n/a"
click at [627, 67] on input "Save" at bounding box center [631, 69] width 37 height 14
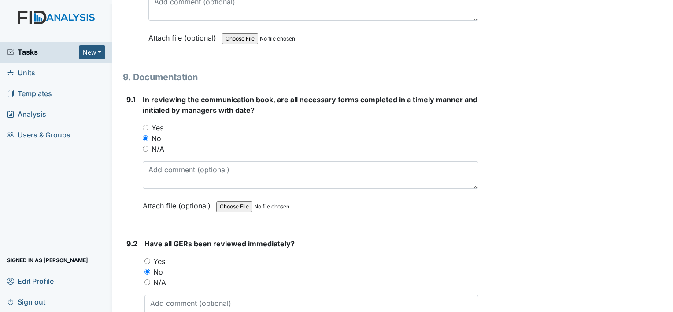
scroll to position [11858, 0]
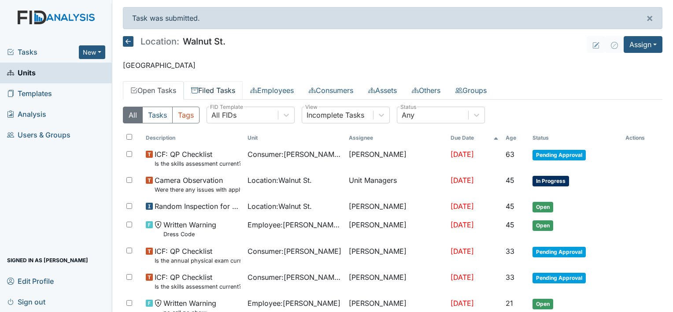
click at [223, 90] on link "Filed Tasks" at bounding box center [213, 90] width 59 height 18
